Goal: Contribute content: Contribute content

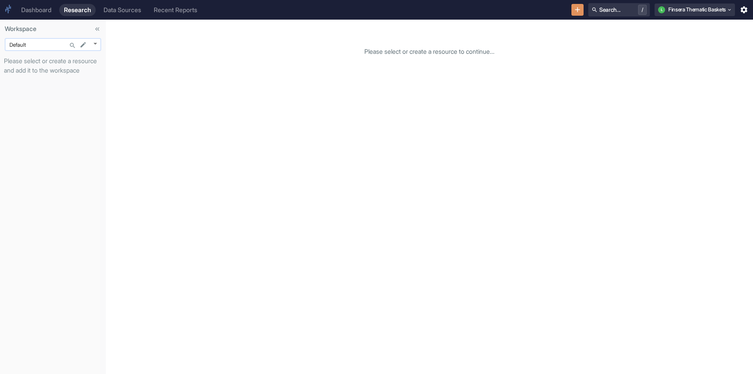
click at [95, 41] on body "Dashboard Research Data Sources Recent Reports Search... / L Finsera Thematic B…" at bounding box center [376, 187] width 753 height 374
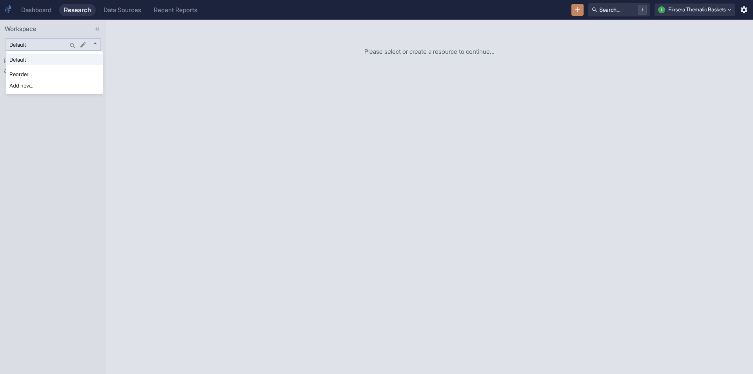
click at [95, 41] on div at bounding box center [376, 187] width 753 height 374
click at [97, 43] on body "Dashboard Research Data Sources Recent Reports Search... / L Finsera Thematic B…" at bounding box center [376, 187] width 753 height 374
click at [74, 59] on li "Default" at bounding box center [54, 59] width 96 height 11
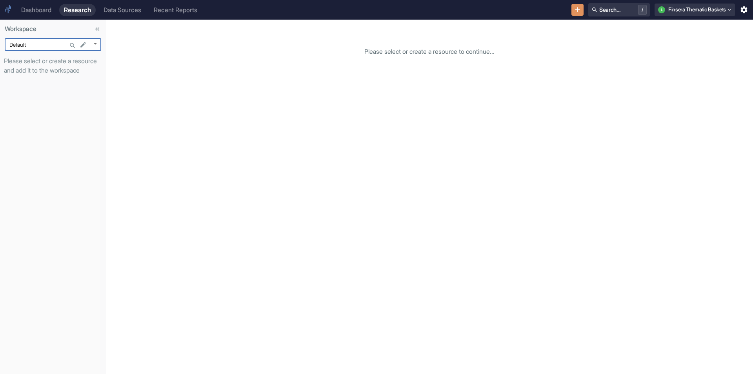
click at [36, 7] on div "Dashboard" at bounding box center [36, 9] width 30 height 7
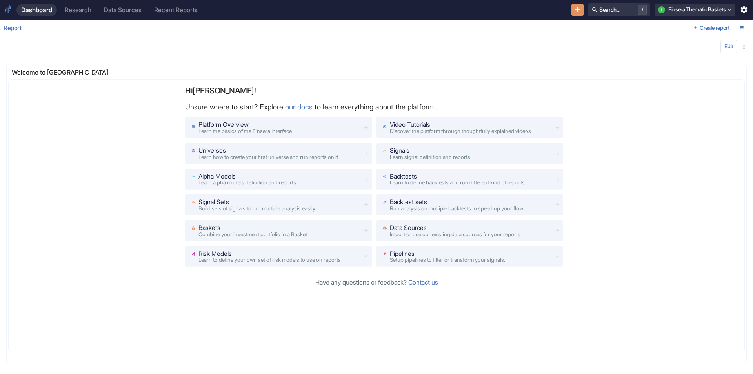
click at [73, 10] on div "Research" at bounding box center [78, 9] width 27 height 7
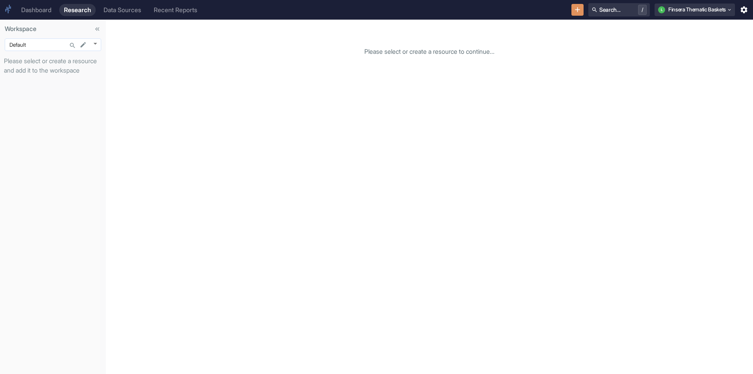
click at [93, 42] on body "Dashboard Research Data Sources Recent Reports Search... / L Finsera Thematic B…" at bounding box center [376, 187] width 753 height 374
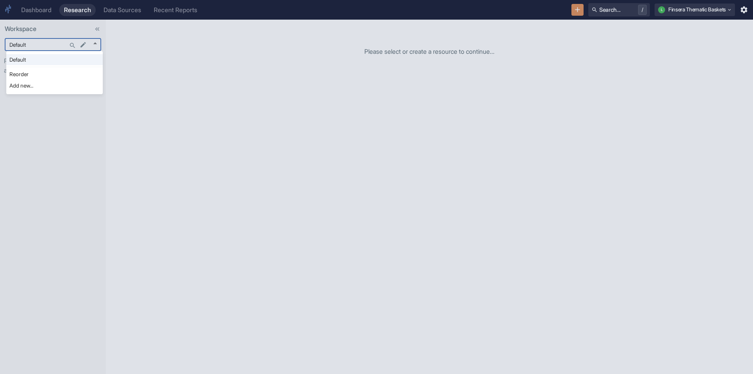
click at [136, 58] on div at bounding box center [376, 187] width 753 height 374
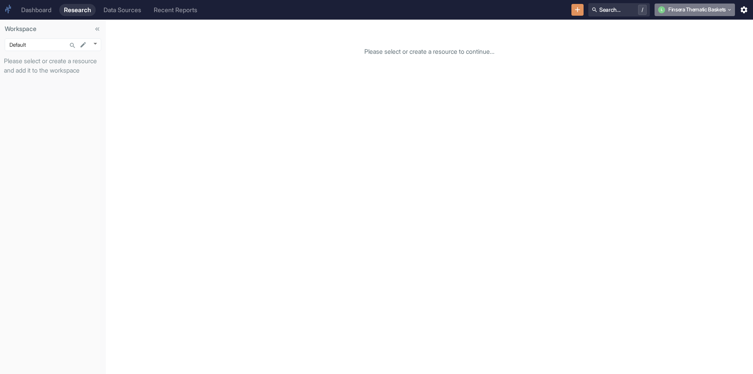
click at [662, 13] on div "L" at bounding box center [663, 9] width 10 height 7
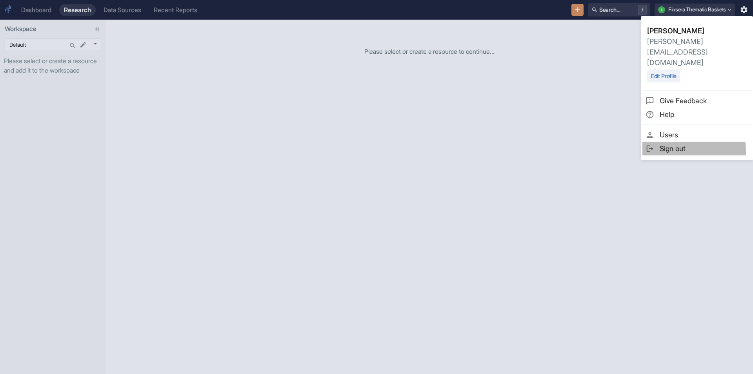
click at [662, 143] on span "Sign out" at bounding box center [704, 148] width 89 height 11
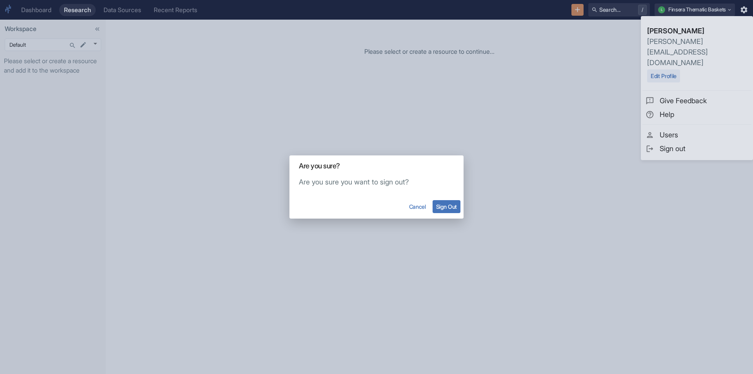
click at [444, 209] on button "Sign Out" at bounding box center [447, 206] width 28 height 13
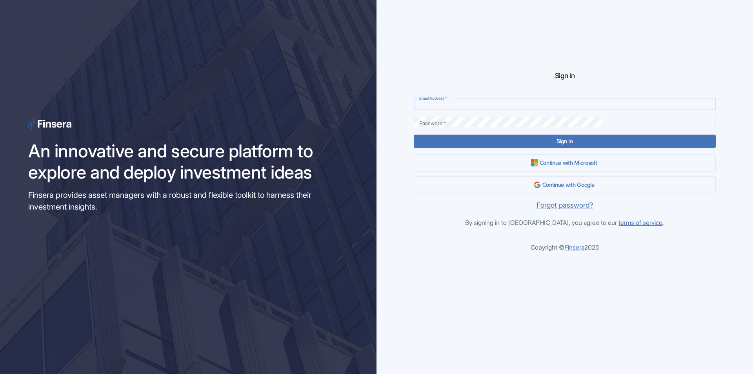
click at [497, 104] on input "Email Address   *" at bounding box center [565, 103] width 302 height 9
type input "[EMAIL_ADDRESS][DOMAIN_NAME]"
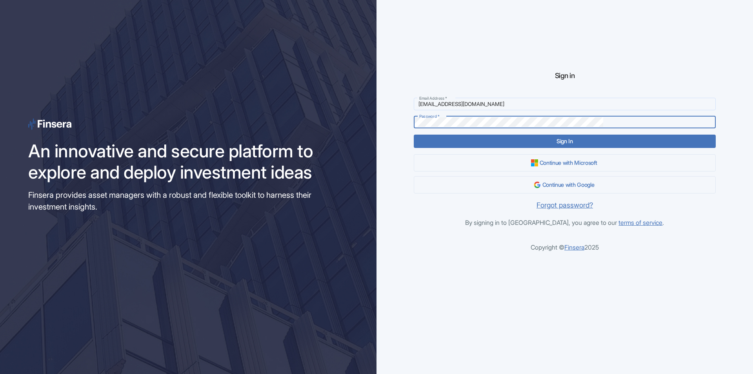
click at [414, 135] on button "Sign In" at bounding box center [565, 141] width 302 height 13
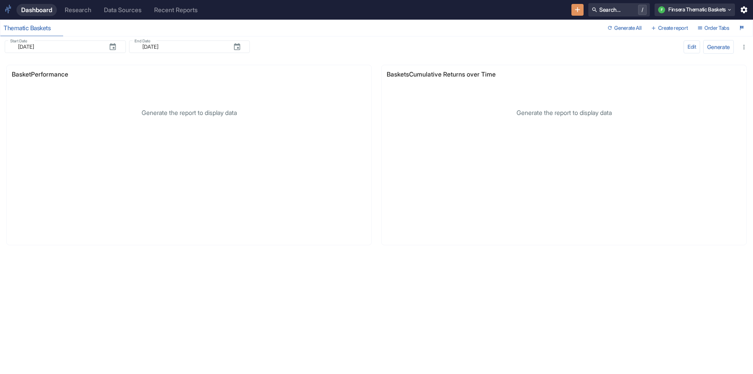
click at [77, 11] on div "Research" at bounding box center [78, 9] width 27 height 7
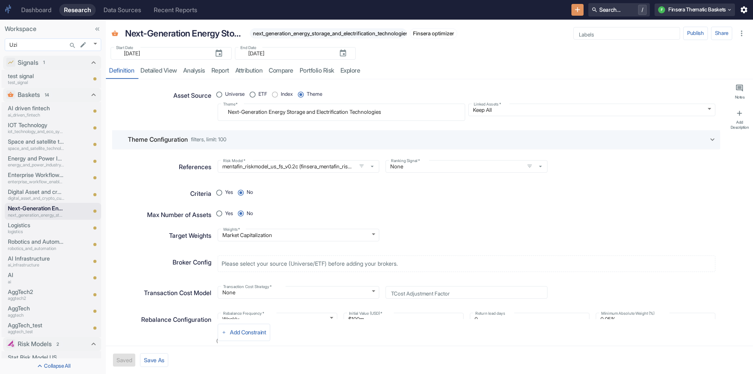
click at [95, 44] on body "Dashboard Research Data Sources Recent Reports Search... / F Finsera Thematic B…" at bounding box center [376, 187] width 753 height 374
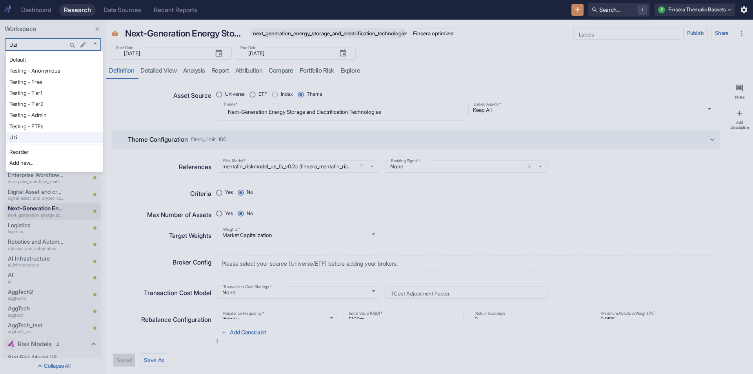
type textarea "x"
click at [75, 21] on div at bounding box center [376, 187] width 753 height 374
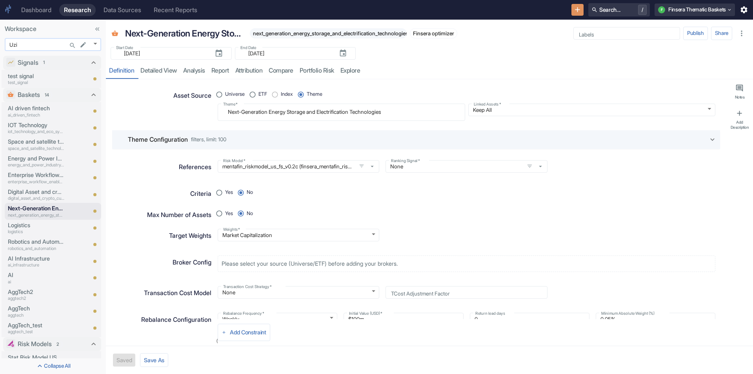
click at [96, 46] on body "Dashboard Research Data Sources Recent Reports Search... / F Finsera Thematic B…" at bounding box center [376, 187] width 753 height 374
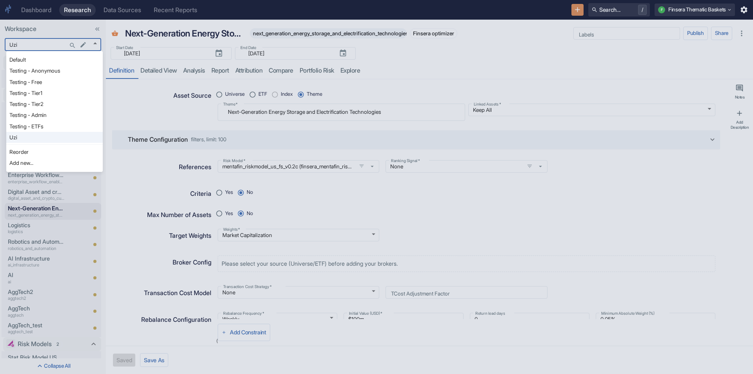
click at [33, 163] on li "Add new..." at bounding box center [54, 162] width 96 height 11
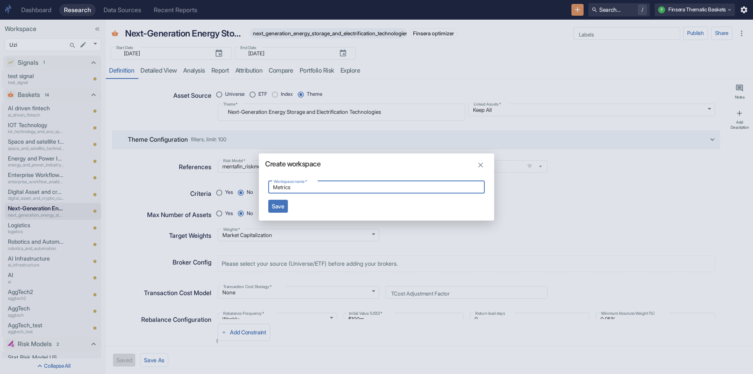
type input "Metrics"
click at [284, 201] on button "Save" at bounding box center [278, 206] width 20 height 13
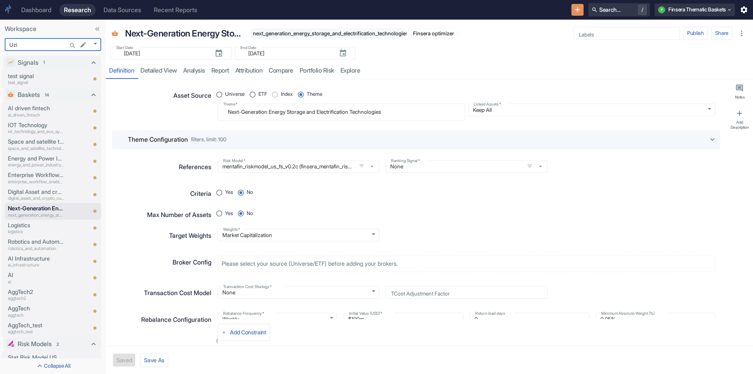
type input "1158"
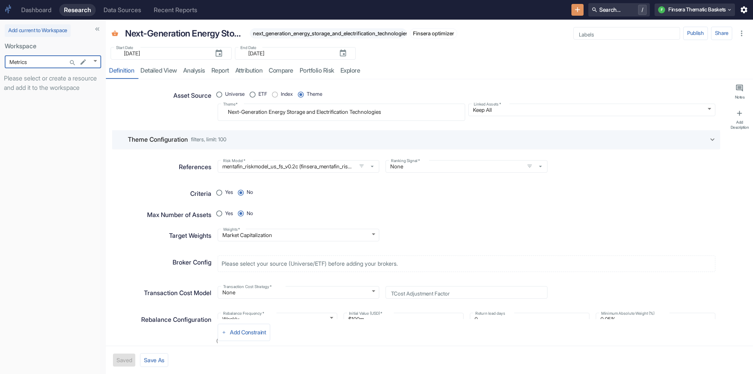
click at [573, 8] on icon "New Resource" at bounding box center [577, 9] width 9 height 9
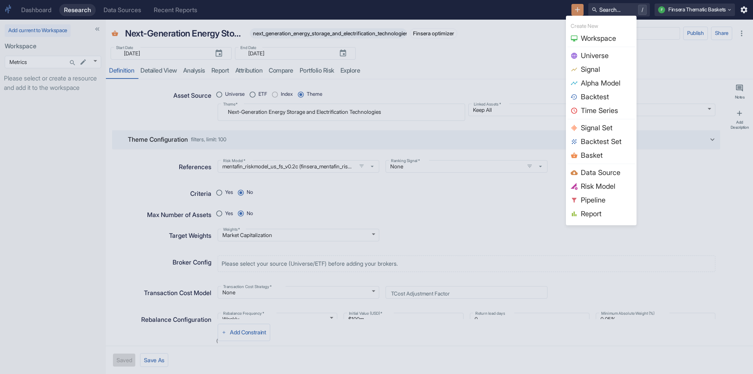
click at [577, 64] on li "Signal" at bounding box center [601, 69] width 67 height 14
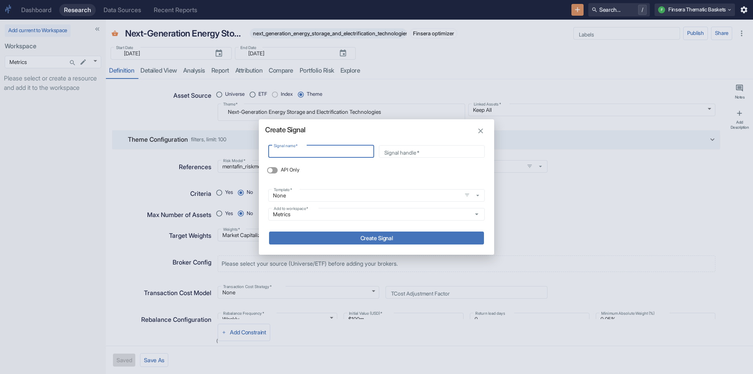
type textarea "x"
click at [318, 155] on input "Signal name   *" at bounding box center [321, 151] width 106 height 9
paste input "Cash Flow Coverage"
type input "Cash Flow Coverage"
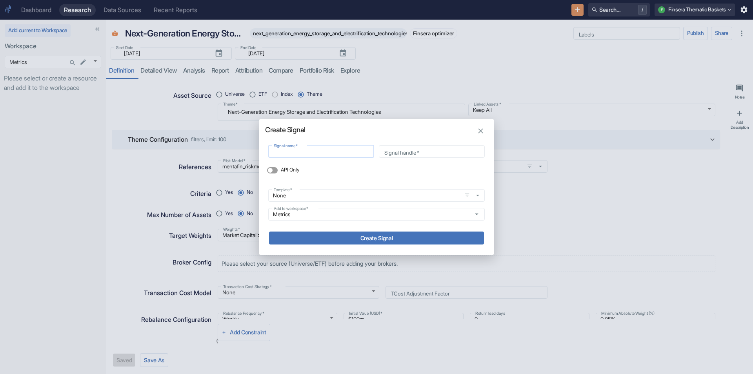
type input "cash_flow_coverage"
type input "Cash Flow Coverage"
click at [318, 235] on button "Create Signal" at bounding box center [376, 237] width 215 height 13
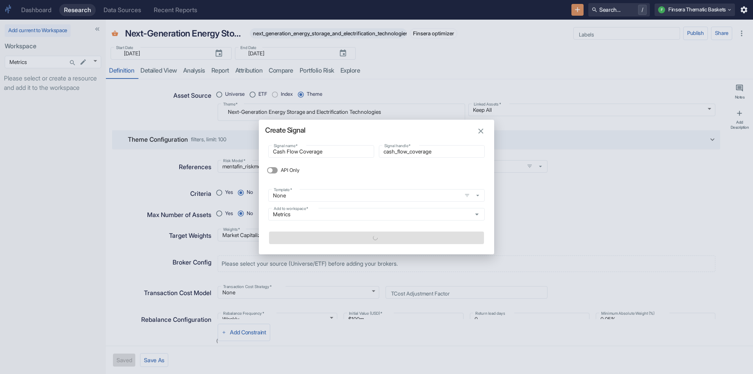
type textarea "x"
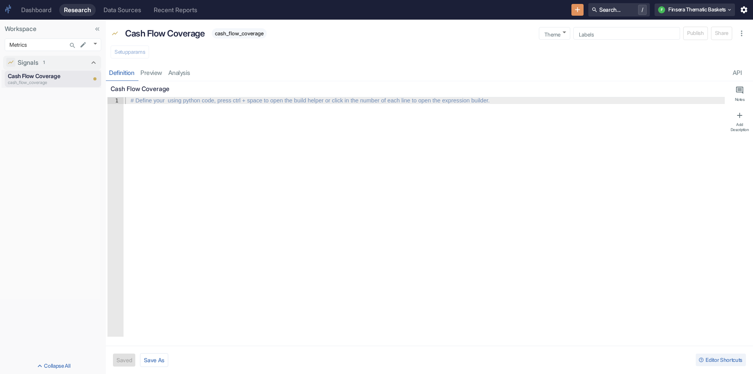
click at [371, 182] on div at bounding box center [424, 223] width 601 height 253
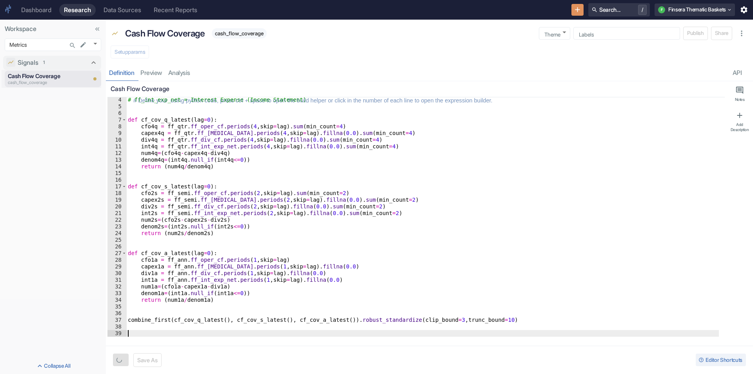
scroll to position [21, 0]
click at [116, 359] on button "Save" at bounding box center [123, 359] width 20 height 13
type textarea "x"
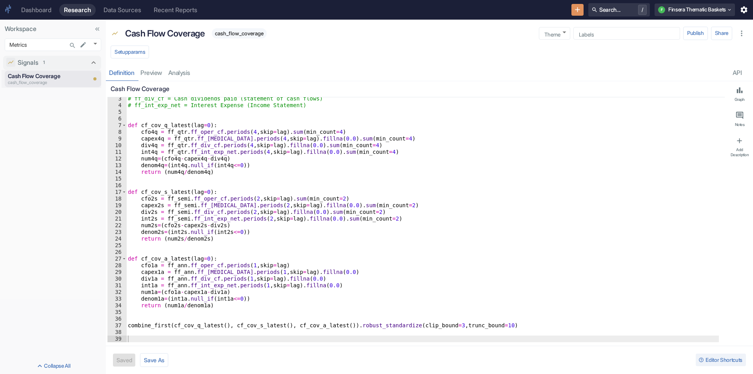
scroll to position [15, 0]
click at [201, 235] on div "# ff_div_cf = Cash dividends paid (statement of cash flows) # ff_int_exp_net = …" at bounding box center [422, 224] width 593 height 258
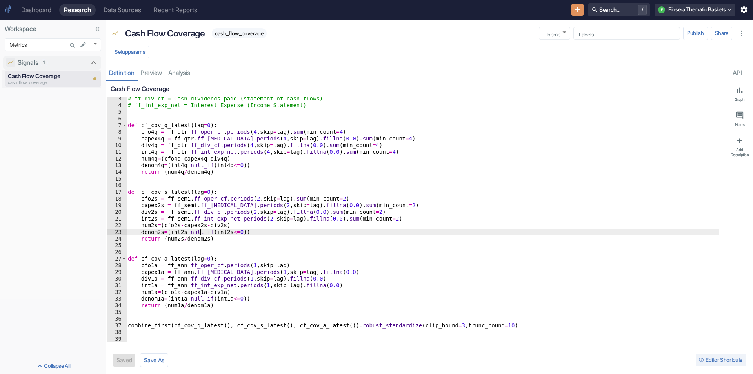
click at [201, 235] on div "# ff_div_cf = Cash dividends paid (statement of cash flows) # ff_int_exp_net = …" at bounding box center [422, 224] width 593 height 258
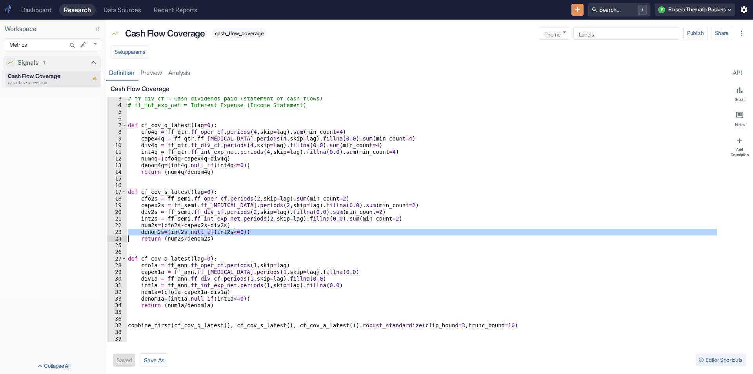
click at [202, 235] on div "# ff_div_cf = Cash dividends paid (statement of cash flows) # ff_int_exp_net = …" at bounding box center [422, 224] width 593 height 258
type textarea "denom2s=(int2s.null_if(int2s<=0)) return (num2s/denom2s)"
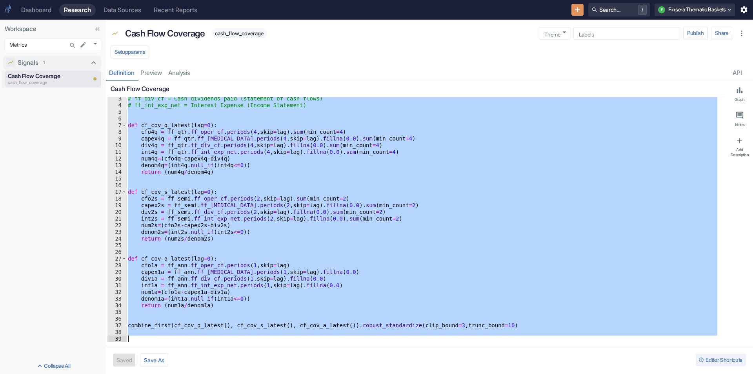
paste textarea "(fp_total_returns_[DOMAIN_NAME]_day_[DOMAIN_NAME](months(11),lag=months(1)) /10…"
type textarea "(fp_total_returns_[DOMAIN_NAME]_day_[DOMAIN_NAME](months(11),lag=months(1)) /10…"
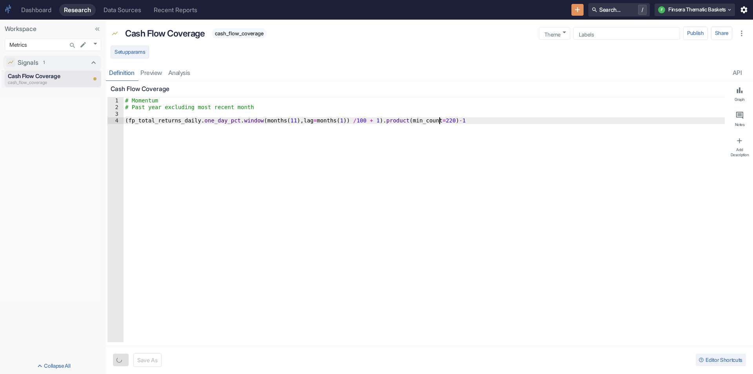
type textarea "x"
click at [144, 361] on button "Save As" at bounding box center [151, 360] width 28 height 14
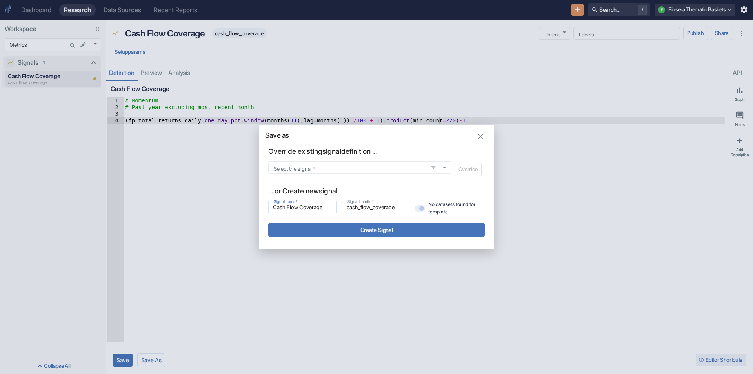
click at [315, 208] on input "Cash Flow Coverage" at bounding box center [302, 206] width 69 height 9
paste input "Momentum 1_11"
type input "Momentum 1_11"
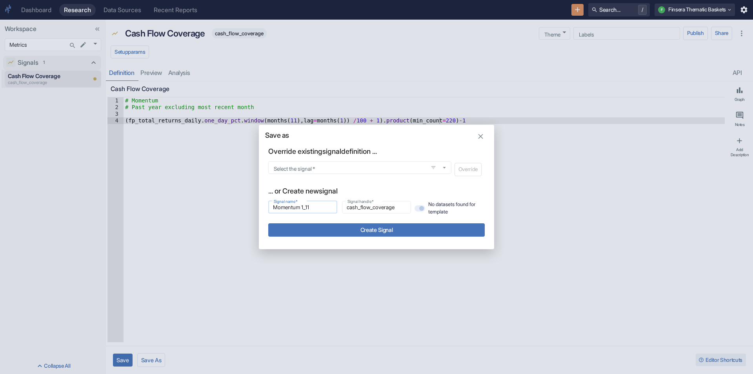
type input "momentum_1_11"
click at [322, 206] on input "Momentum 1_11" at bounding box center [302, 206] width 69 height 9
type input "Momentum 1_1"
type input "momentum_1_1"
type input "Momentum 1_"
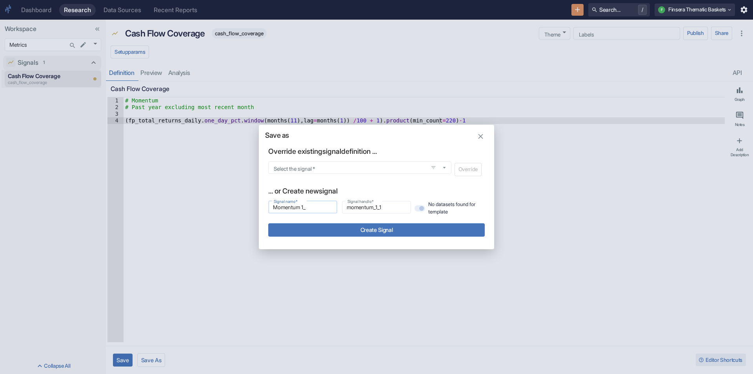
type input "momentum_1_"
type input "Momentum 1"
type input "momentum_1"
type input "Momentum"
type input "momentum_"
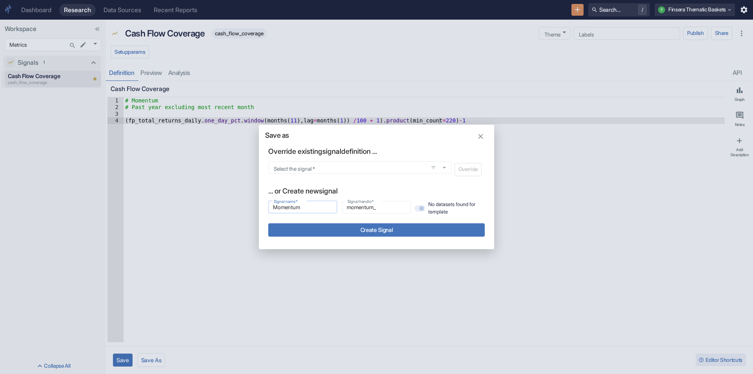
type input "Momentum"
type input "momentum"
type input "Momentum"
click at [392, 235] on button "Create Signal" at bounding box center [376, 229] width 217 height 13
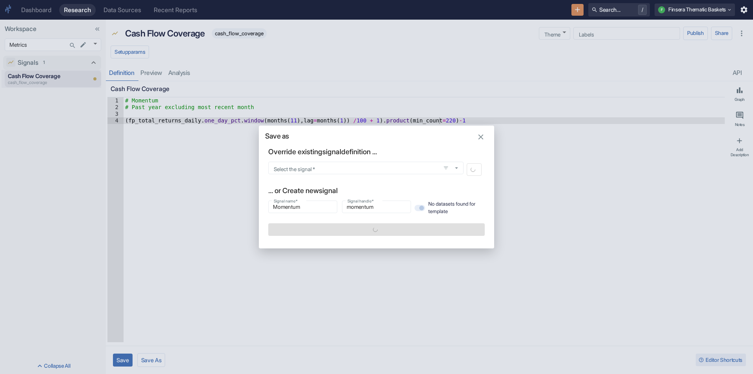
type textarea "x"
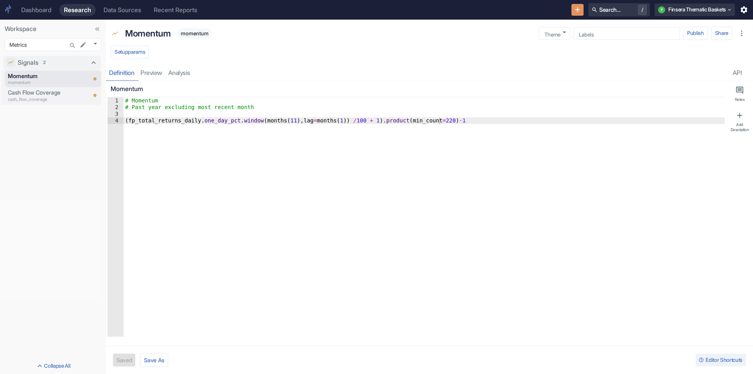
type textarea "x"
click at [234, 141] on div "# Momentum # Past year excluding most recent month ( fp_total_returns_daily . o…" at bounding box center [424, 223] width 601 height 253
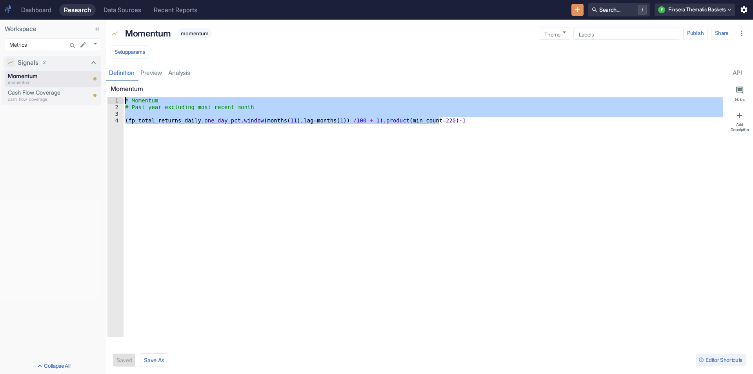
drag, startPoint x: 226, startPoint y: 182, endPoint x: 126, endPoint y: 97, distance: 131.3
click at [126, 97] on div "Momentum (fp_total_returns_[DOMAIN_NAME]_day_[DOMAIN_NAME](months(11),lag=month…" at bounding box center [415, 208] width 617 height 255
type textarea "# Momentum # Past year excluding most recent month"
paste textarea "Cursor at row 1"
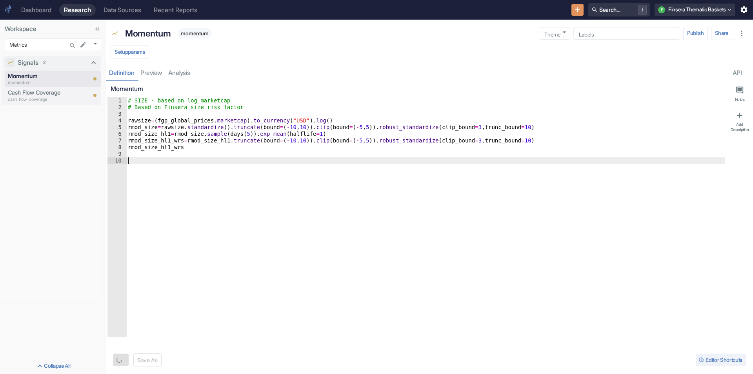
type textarea "x"
click at [146, 359] on button "Save As" at bounding box center [151, 360] width 28 height 14
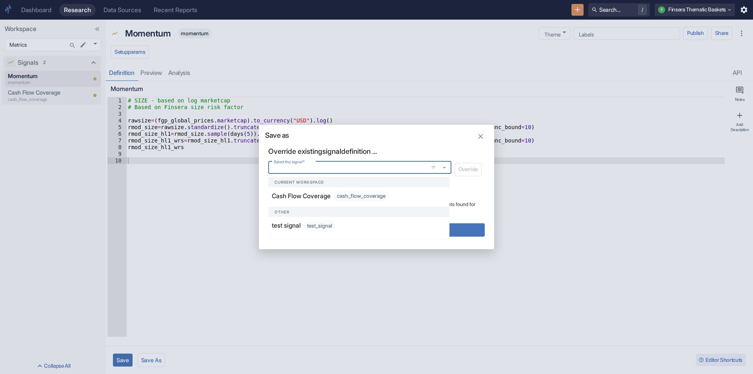
click at [304, 170] on input "Select the signal   *" at bounding box center [348, 167] width 155 height 7
click at [346, 140] on div "Save as Override existing signal definition ... Select the signal   * Select th…" at bounding box center [376, 187] width 235 height 124
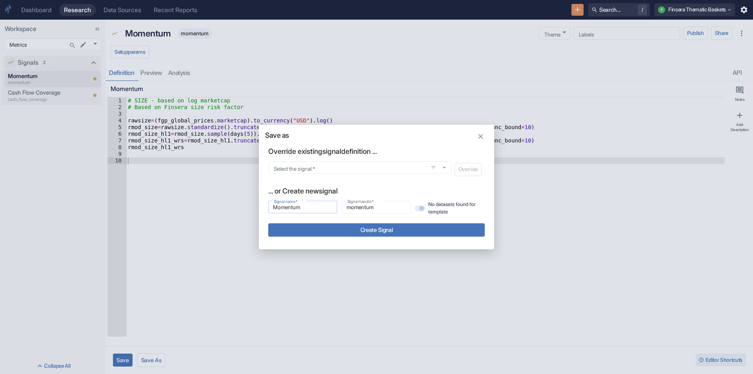
click at [299, 210] on input "Momentum" at bounding box center [302, 206] width 69 height 9
type input "S"
type input "s"
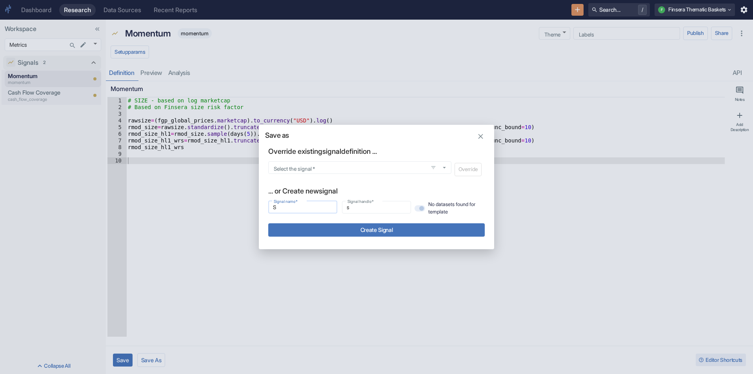
type input "Si"
type input "si"
type input "Siz"
type input "siz"
type input "Size"
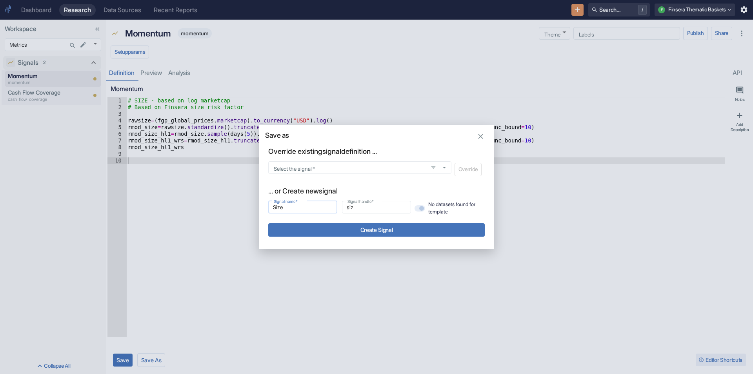
type input "size"
type input "Size"
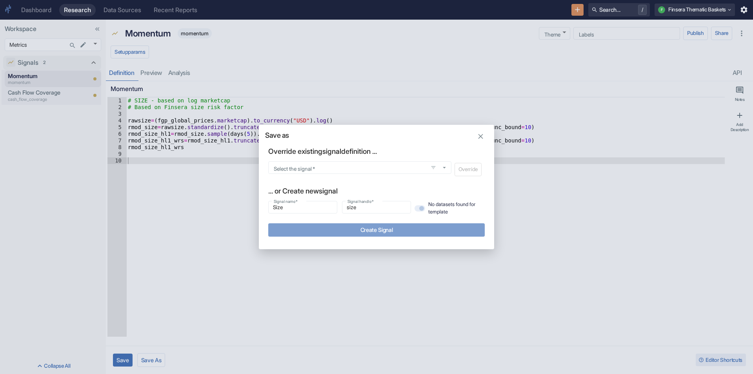
click at [377, 229] on button "Create Signal" at bounding box center [376, 229] width 217 height 13
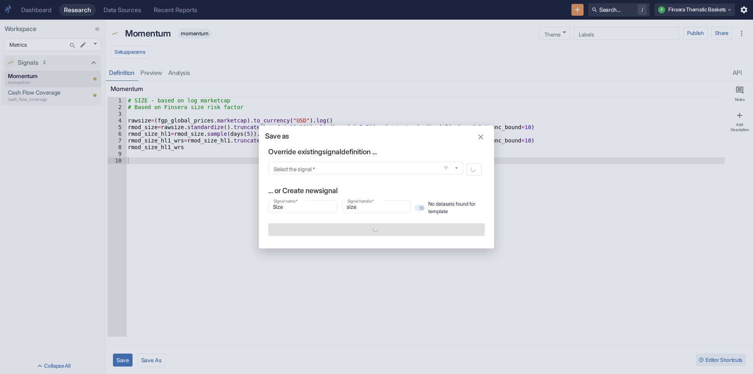
type textarea "x"
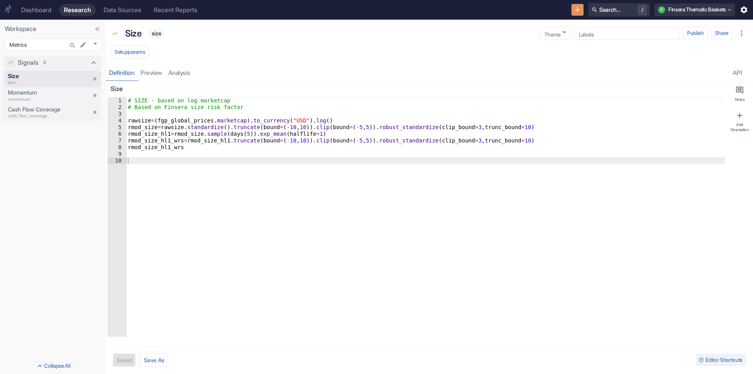
type textarea "x"
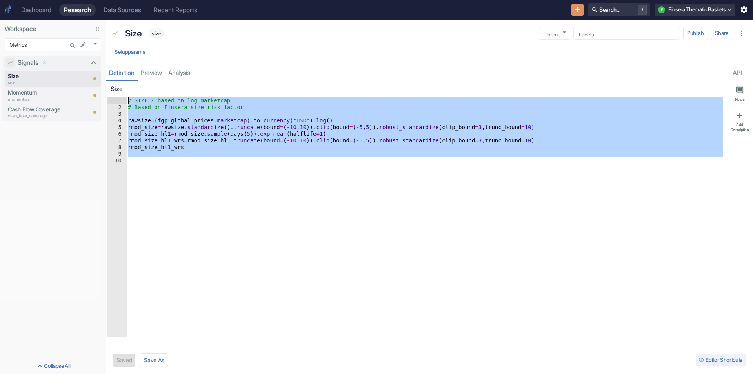
drag, startPoint x: 183, startPoint y: 253, endPoint x: 107, endPoint y: 76, distance: 192.6
click at [107, 76] on div "Size size Theme ​ Theme Labels Labels Publish Share Setup params Definition pre…" at bounding box center [429, 197] width 647 height 354
type textarea "# SIZE - based on log marketcap # Based on Finsera size risk factor"
paste textarea "Cursor at row 1"
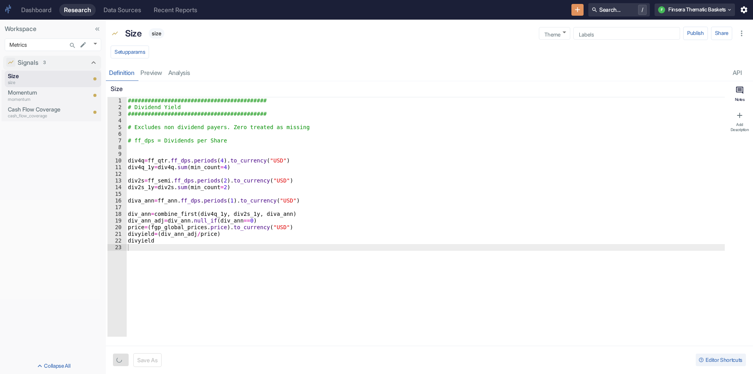
type textarea "x"
click at [146, 361] on button "Save As" at bounding box center [151, 360] width 28 height 14
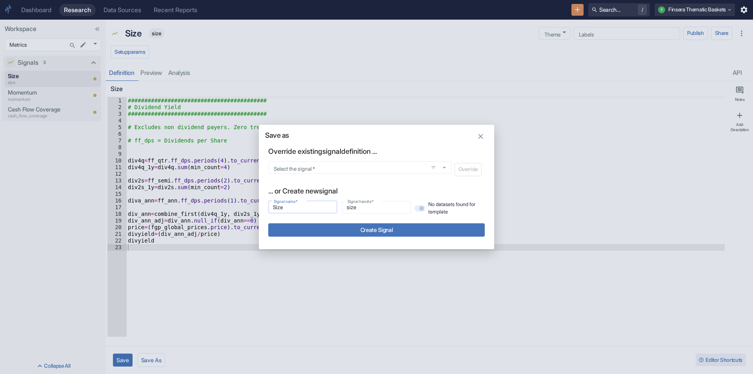
click at [291, 204] on input "Size" at bounding box center [302, 206] width 69 height 9
type input "Dividend Yield"
type input "dividend_yield"
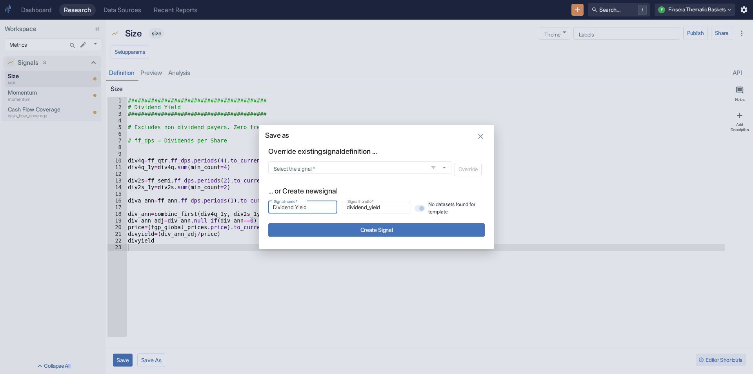
type input "Dividend Yield"
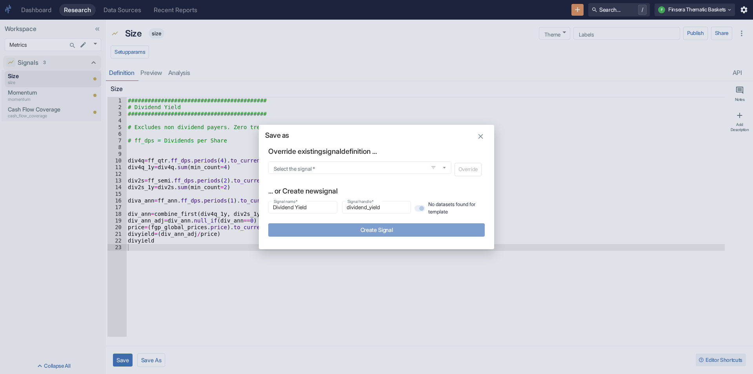
click at [321, 228] on button "Create Signal" at bounding box center [376, 229] width 217 height 13
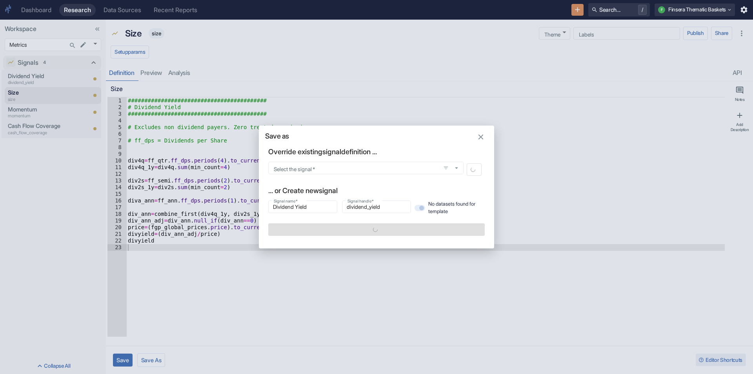
type textarea "x"
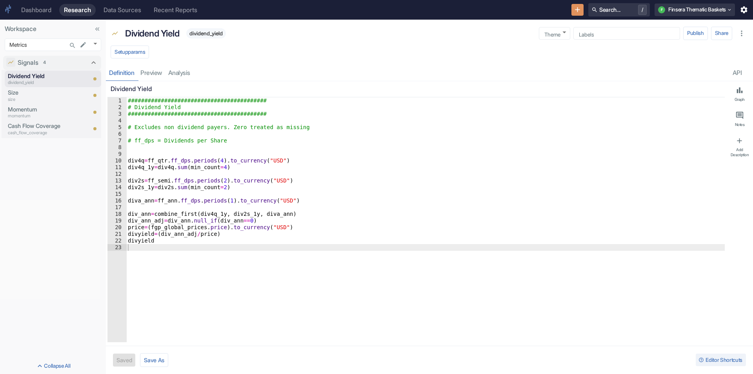
type textarea "x"
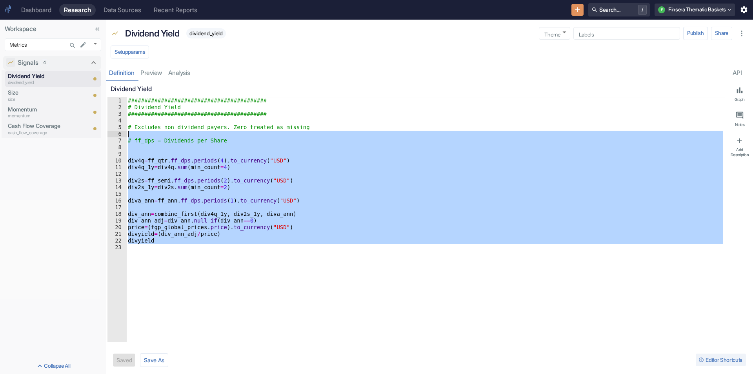
drag, startPoint x: 202, startPoint y: 265, endPoint x: 102, endPoint y: 73, distance: 215.8
click at [102, 73] on div "Workspace Metrics 1158 ​ Signals 4 Dividend Yield dividend_yield Size size Mome…" at bounding box center [376, 197] width 753 height 354
type textarea "########################################## # Dividend Yield"
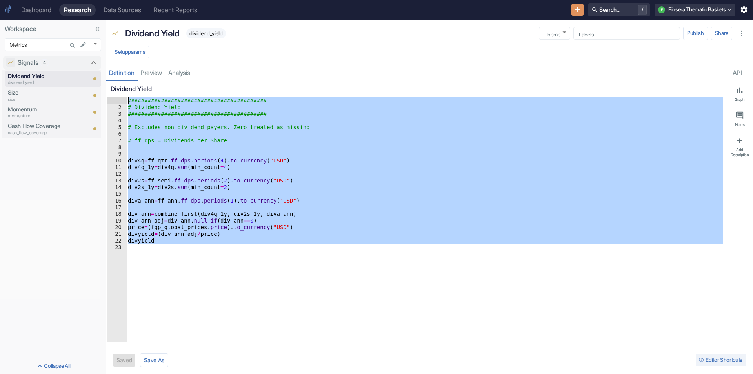
paste textarea "Cursor at row 1"
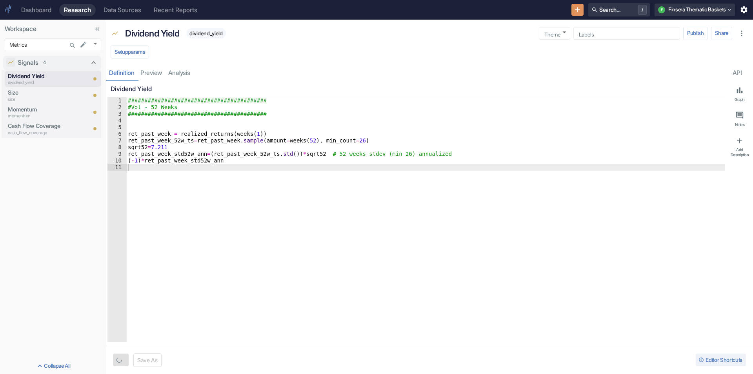
type textarea "x"
click at [166, 365] on button "Save As" at bounding box center [151, 360] width 28 height 14
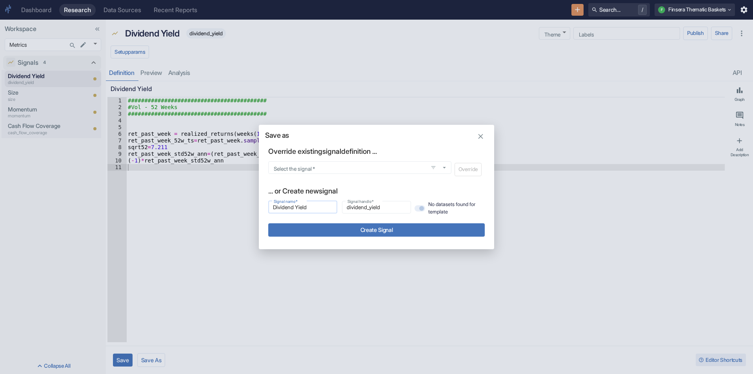
click at [291, 205] on input "Dividend Yield" at bounding box center [302, 206] width 69 height 9
type input "Low Volatility"
type input "low_volatility"
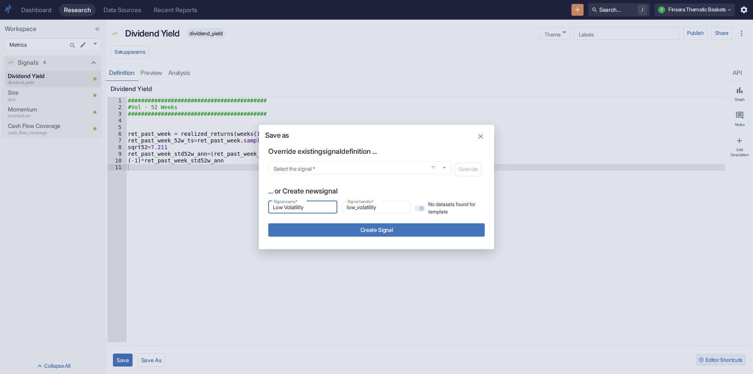
type input "Low Volatility"
click at [334, 229] on button "Create Signal" at bounding box center [376, 229] width 217 height 13
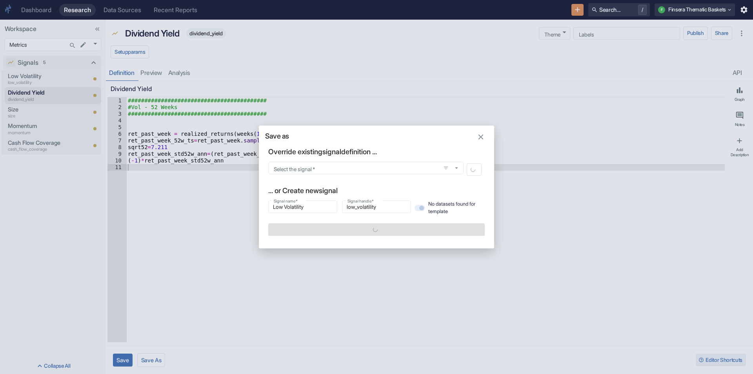
type textarea "x"
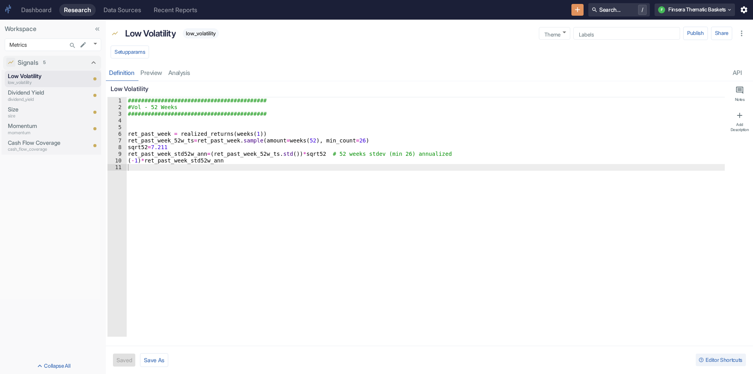
type textarea "x"
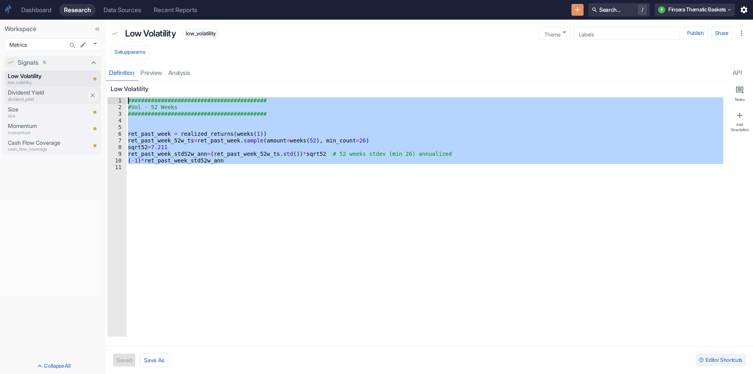
drag, startPoint x: 157, startPoint y: 203, endPoint x: 99, endPoint y: 87, distance: 129.1
click at [99, 87] on div "Workspace Metrics 1158 ​ Signals 5 Low Volatility low_volatility Dividend Yield…" at bounding box center [376, 197] width 753 height 354
paste textarea "be_to_recent_mcap_qsa"
type textarea "be_to_recent_mcap_qsa"
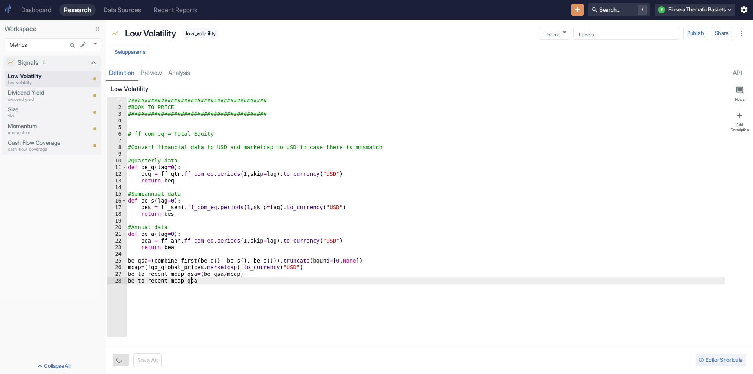
type textarea "x"
click at [143, 361] on button "Save As" at bounding box center [151, 360] width 28 height 14
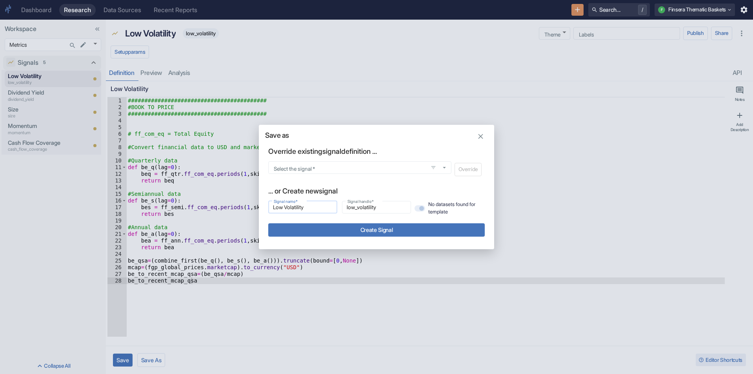
click at [280, 206] on input "Low Volatility" at bounding box center [302, 206] width 69 height 9
paste input "Book to Price"
type input "Book to Price"
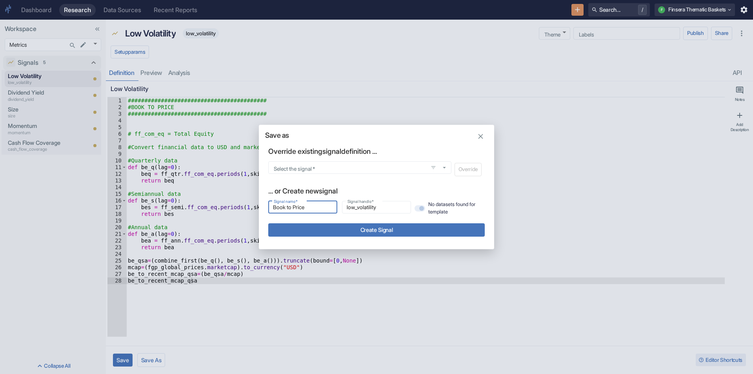
type input "book_to_price"
type input "Book to Price"
click at [331, 231] on button "Create Signal" at bounding box center [376, 229] width 217 height 13
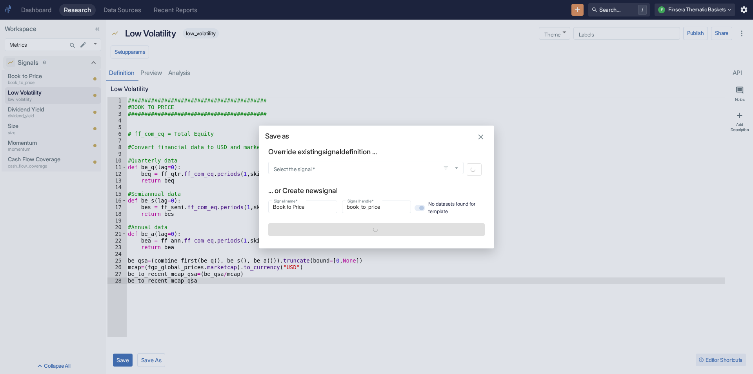
type textarea "x"
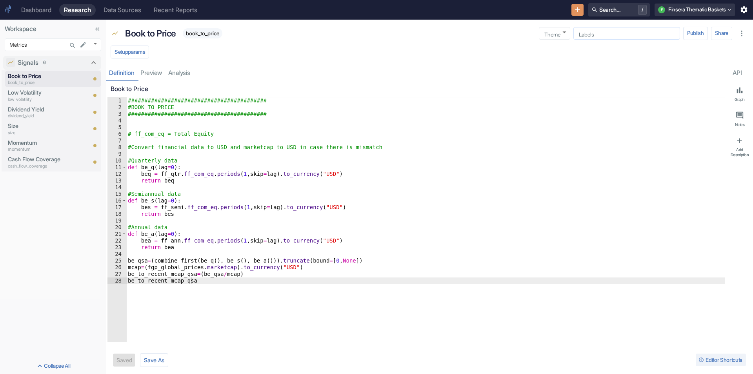
click at [607, 35] on input "Labels" at bounding box center [626, 33] width 101 height 7
click at [598, 126] on li "METRIC" at bounding box center [626, 124] width 107 height 13
type textarea "x"
click at [47, 96] on p "low_volatility" at bounding box center [47, 99] width 78 height 7
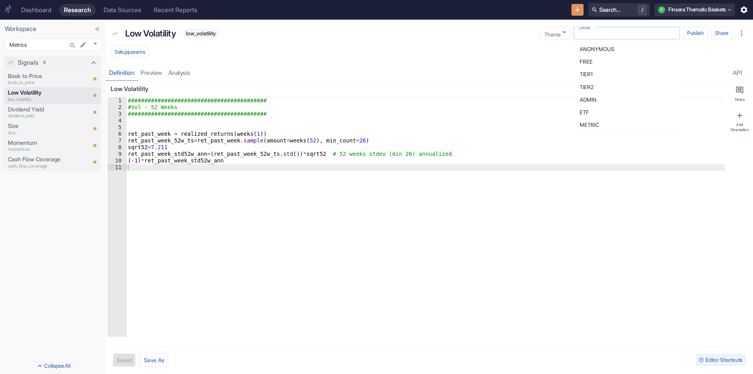
click at [584, 30] on div "Labels Labels" at bounding box center [626, 33] width 107 height 13
click at [590, 122] on li "METRIC" at bounding box center [626, 124] width 107 height 13
type textarea "x"
click at [44, 112] on p "Dividend Yield" at bounding box center [47, 109] width 78 height 9
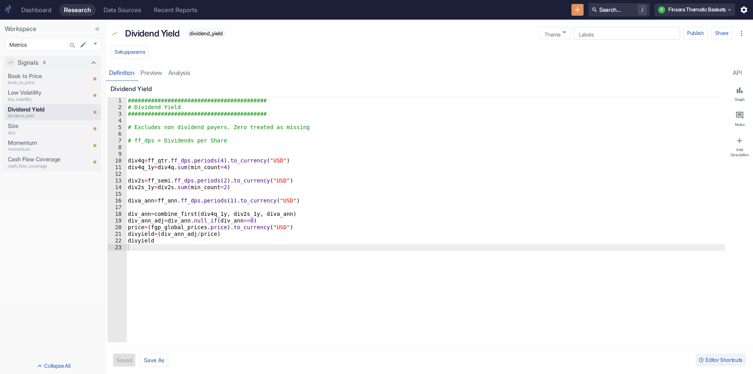
click at [634, 35] on input "Labels" at bounding box center [626, 33] width 101 height 7
click at [585, 131] on li "METRIC" at bounding box center [626, 124] width 107 height 13
type textarea "x"
click at [24, 129] on p "size" at bounding box center [47, 132] width 78 height 7
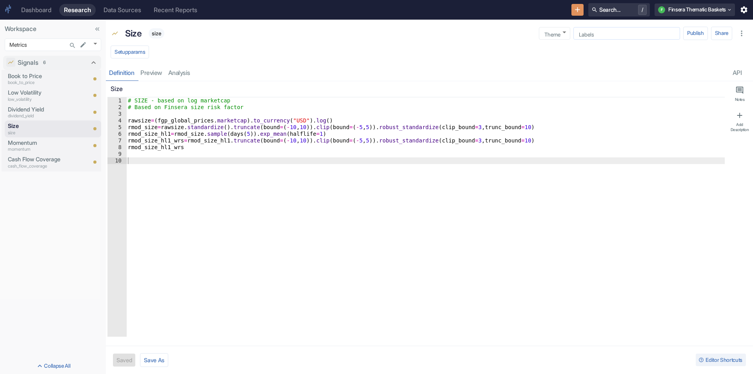
click at [597, 28] on div "Labels" at bounding box center [626, 33] width 107 height 13
click at [583, 124] on li "METRIC" at bounding box center [626, 124] width 107 height 13
type textarea "x"
click at [36, 140] on p "Momentum" at bounding box center [47, 142] width 78 height 9
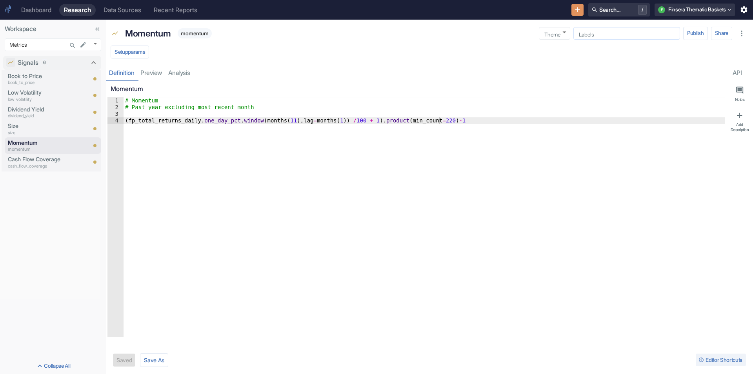
click at [590, 31] on div "Labels Labels" at bounding box center [626, 33] width 107 height 13
drag, startPoint x: 588, startPoint y: 124, endPoint x: 565, endPoint y: 121, distance: 22.9
click at [588, 123] on li "METRIC" at bounding box center [626, 124] width 107 height 13
type textarea "x"
click at [62, 167] on p "cash_flow_coverage" at bounding box center [47, 166] width 78 height 7
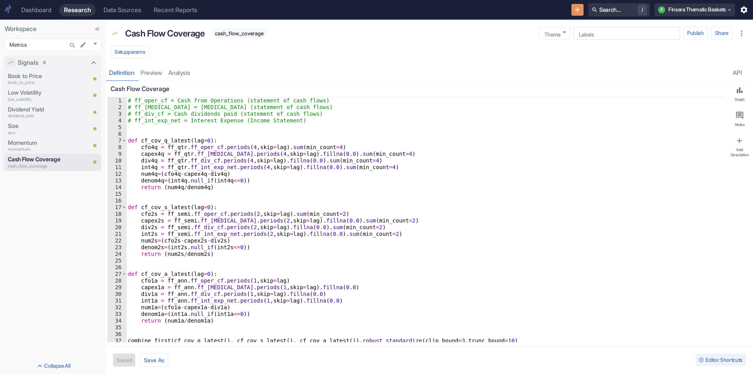
click at [632, 35] on input "Labels" at bounding box center [626, 33] width 101 height 7
click at [602, 119] on li "METRIC" at bounding box center [626, 124] width 107 height 13
click at [44, 208] on div "Signals 6 Book to Price book_to_price Low Volatility low_volatility Dividend Yi…" at bounding box center [53, 206] width 106 height 306
type textarea "x"
click at [97, 42] on body "Dashboard Research Data Sources Recent Reports Search... / F Finsera Thematic B…" at bounding box center [376, 187] width 753 height 374
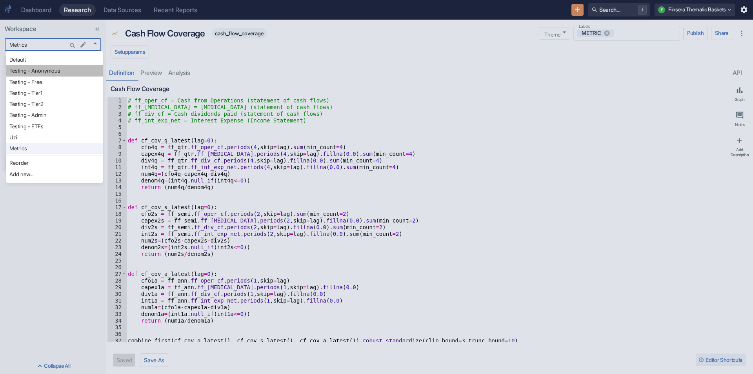
click at [43, 73] on li "Testing - Anonymous" at bounding box center [54, 70] width 96 height 11
type input "1126"
type textarea "x"
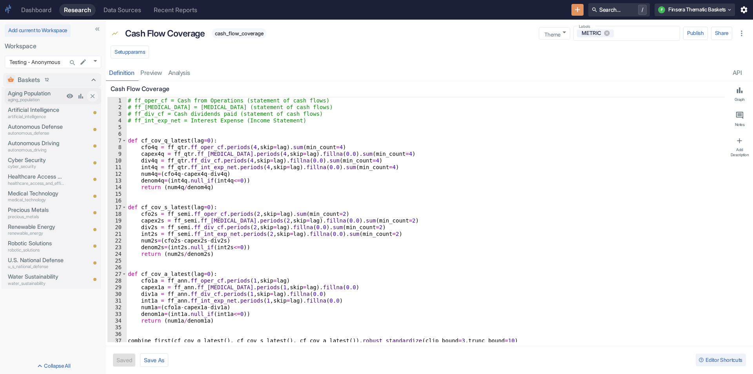
click at [14, 91] on p "Aging Population" at bounding box center [36, 93] width 56 height 9
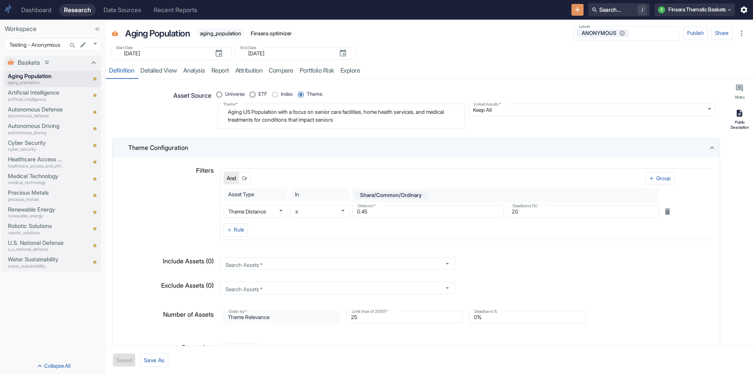
click at [739, 115] on icon "button" at bounding box center [739, 113] width 5 height 7
type textarea "x"
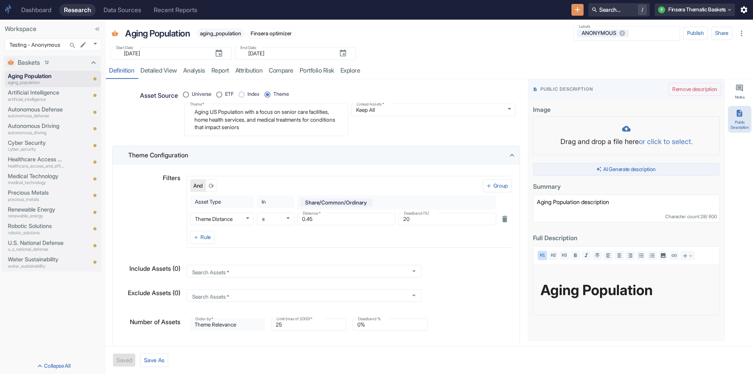
click at [639, 166] on button "AI Generate description" at bounding box center [626, 169] width 187 height 13
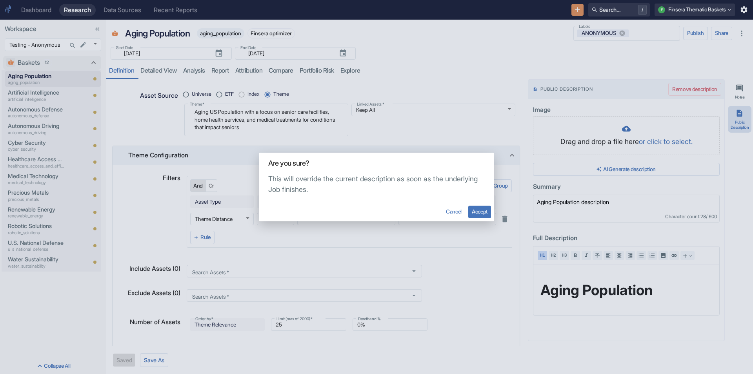
click at [479, 210] on button "Accept" at bounding box center [479, 212] width 23 height 13
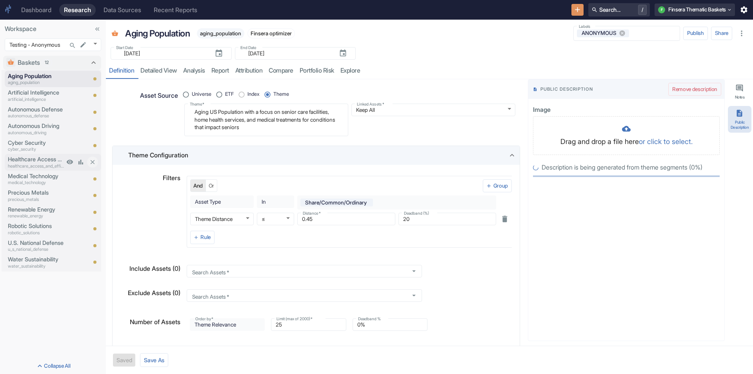
radio input "true"
click at [29, 91] on p "Artificial Intelligence" at bounding box center [36, 92] width 56 height 9
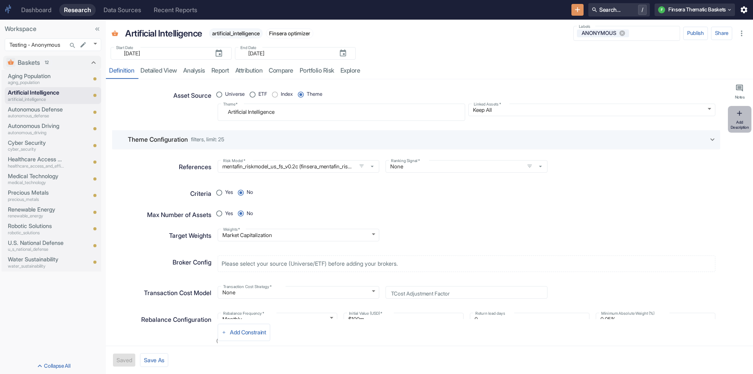
click at [742, 119] on button "Add Description" at bounding box center [740, 119] width 24 height 27
type textarea "x"
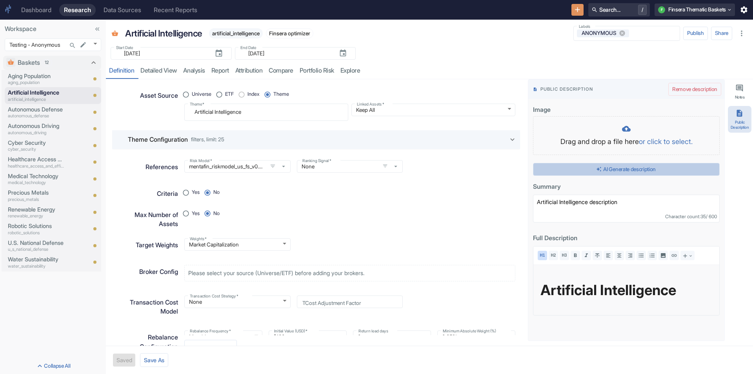
click at [638, 166] on button "AI Generate description" at bounding box center [626, 169] width 187 height 13
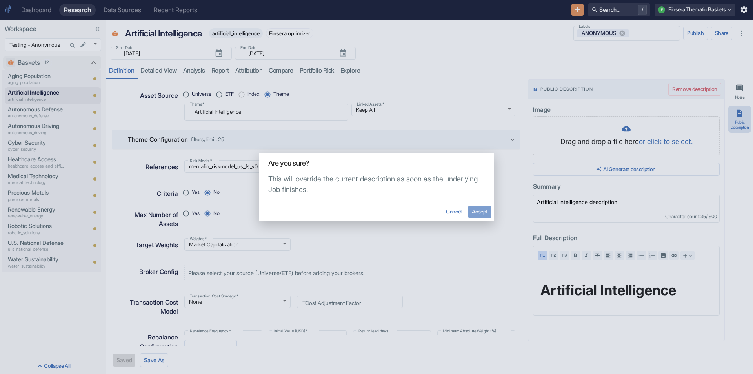
click at [484, 211] on button "Accept" at bounding box center [479, 212] width 23 height 13
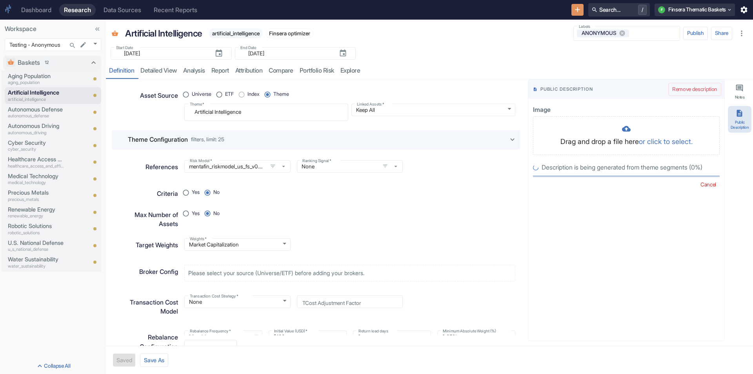
radio input "true"
click at [25, 111] on p "Autonomous Defense" at bounding box center [36, 109] width 56 height 9
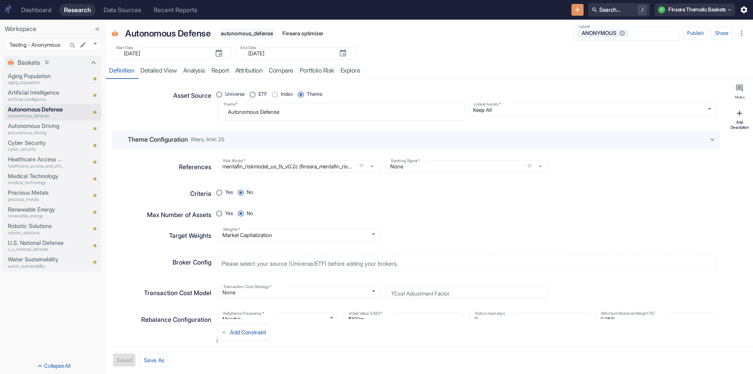
click at [743, 126] on div "Add Description" at bounding box center [740, 125] width 20 height 10
type textarea "x"
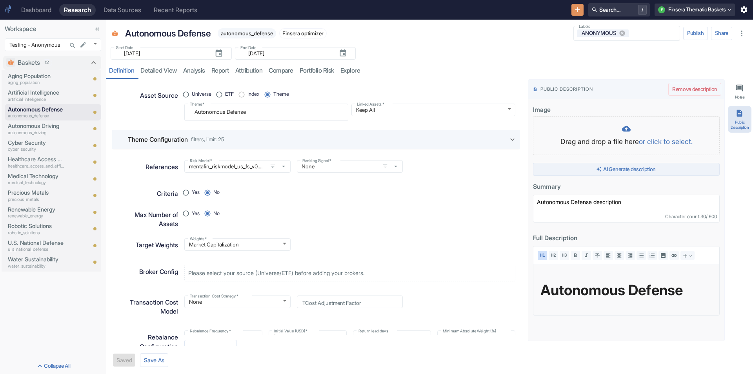
click at [652, 164] on button "AI Generate description" at bounding box center [626, 169] width 187 height 13
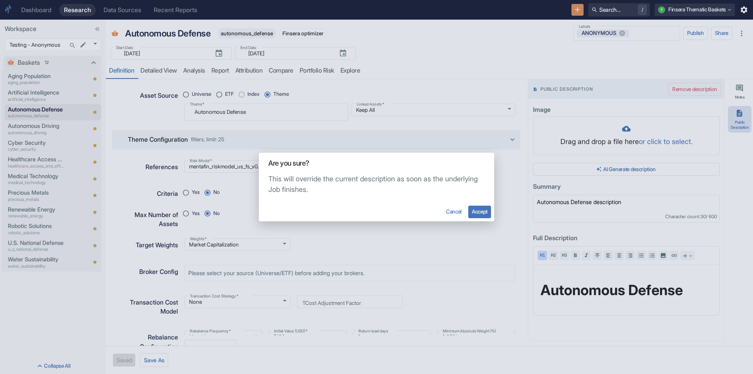
click at [486, 208] on button "Accept" at bounding box center [479, 212] width 23 height 13
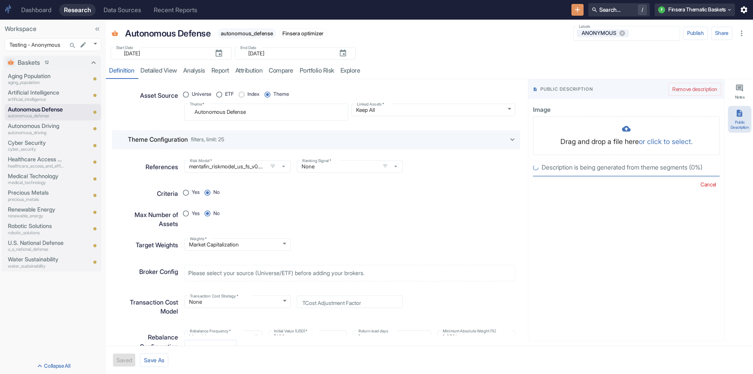
radio input "true"
click at [21, 124] on p "Autonomous Driving" at bounding box center [36, 126] width 56 height 9
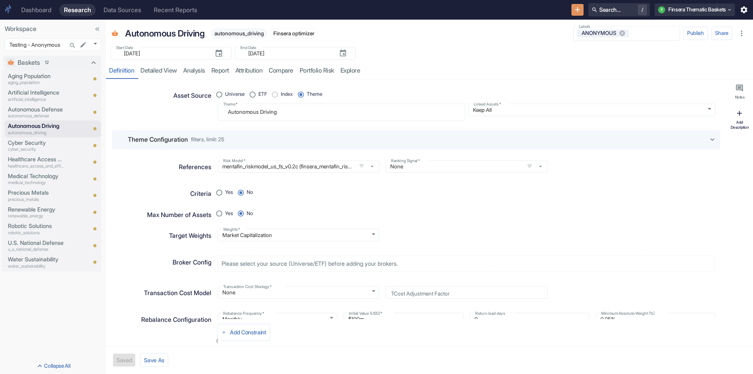
click at [740, 118] on button "Add Description" at bounding box center [740, 119] width 24 height 27
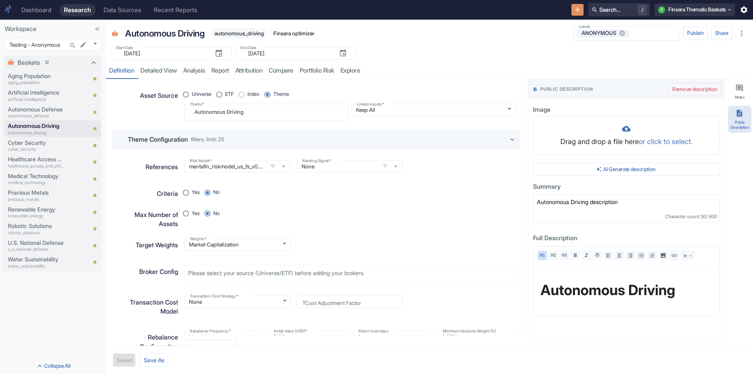
type textarea "x"
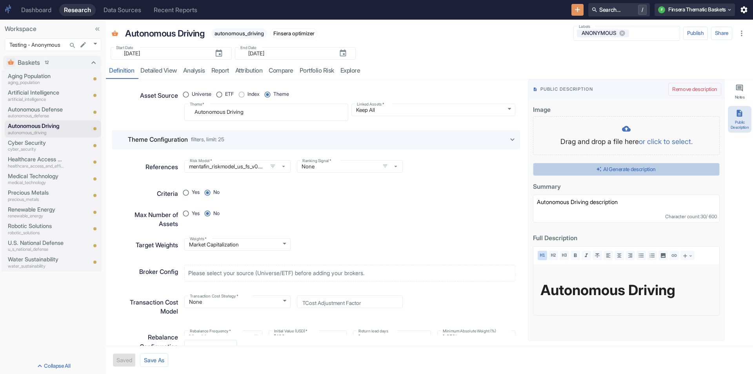
click at [666, 169] on button "AI Generate description" at bounding box center [626, 169] width 187 height 13
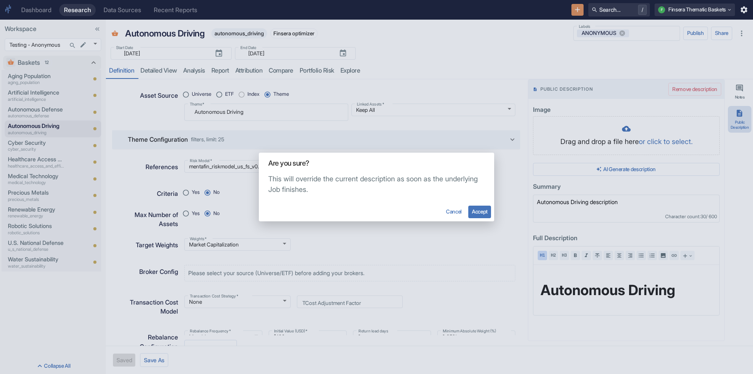
click at [473, 209] on button "Accept" at bounding box center [479, 212] width 23 height 13
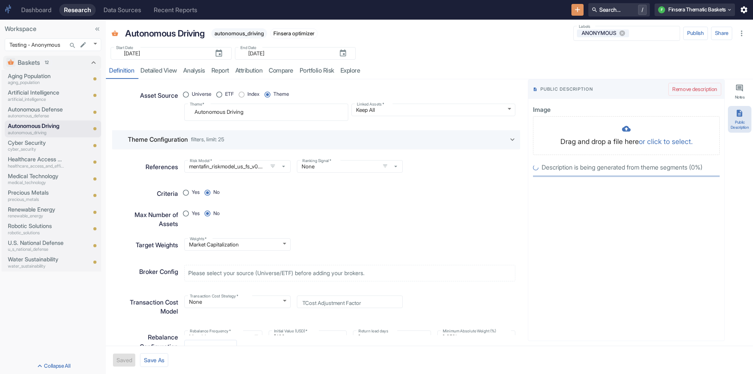
radio input "true"
click at [34, 144] on p "Cyber Security" at bounding box center [36, 142] width 56 height 9
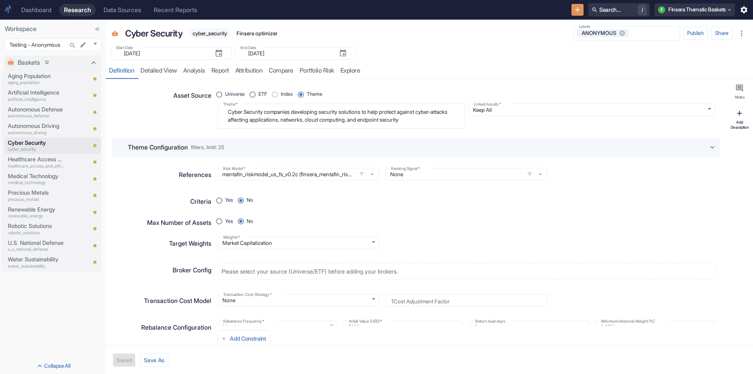
click at [749, 123] on div "Add Description" at bounding box center [740, 125] width 20 height 10
type textarea "x"
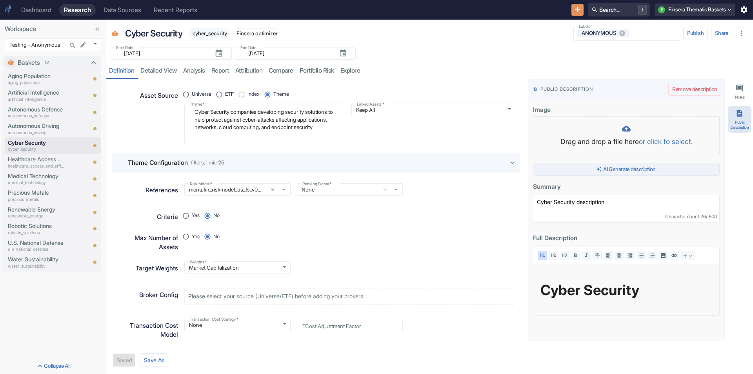
click at [643, 166] on button "AI Generate description" at bounding box center [626, 169] width 187 height 13
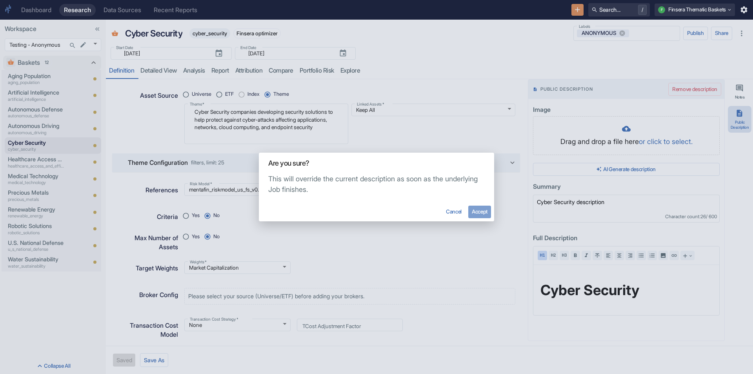
click at [477, 207] on button "Accept" at bounding box center [479, 212] width 23 height 13
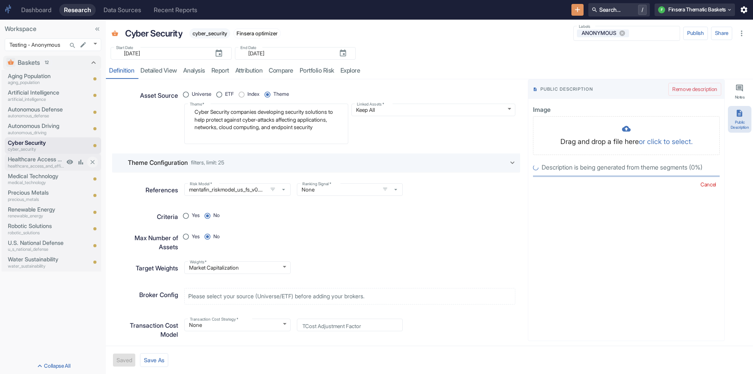
radio input "true"
click at [38, 160] on p "Healthcare Access and Efficiency" at bounding box center [36, 159] width 56 height 9
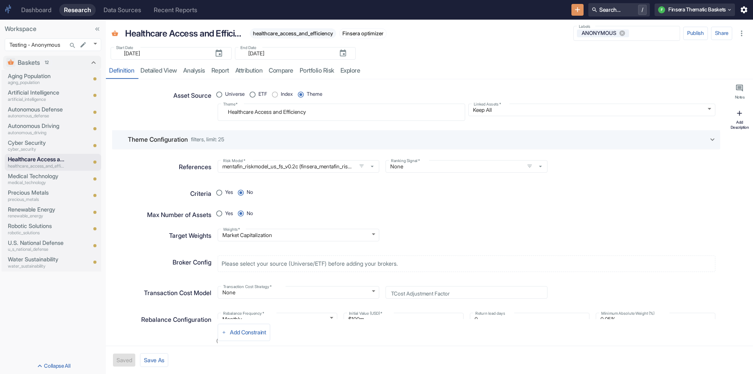
click at [739, 123] on div "Add Description" at bounding box center [740, 125] width 20 height 10
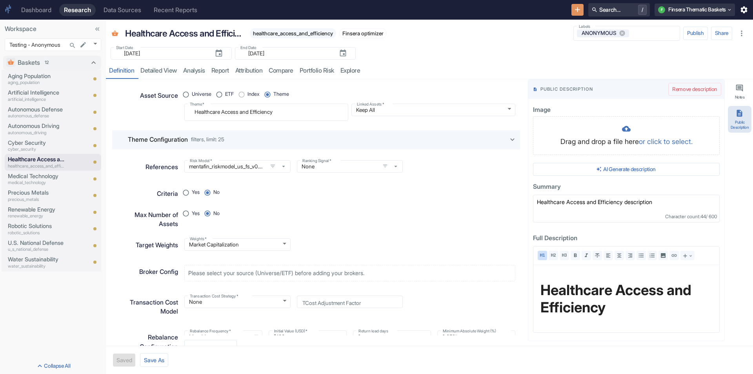
type textarea "x"
click at [679, 170] on button "AI Generate description" at bounding box center [626, 169] width 187 height 13
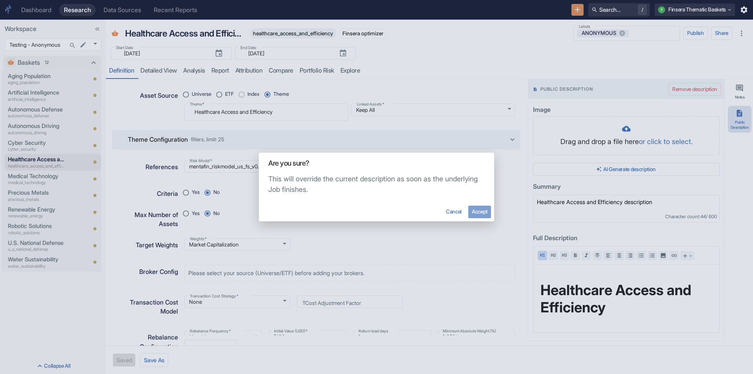
click at [478, 208] on button "Accept" at bounding box center [479, 212] width 23 height 13
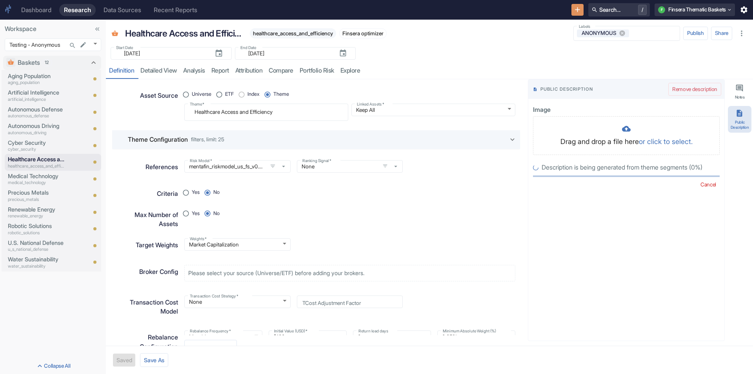
radio input "true"
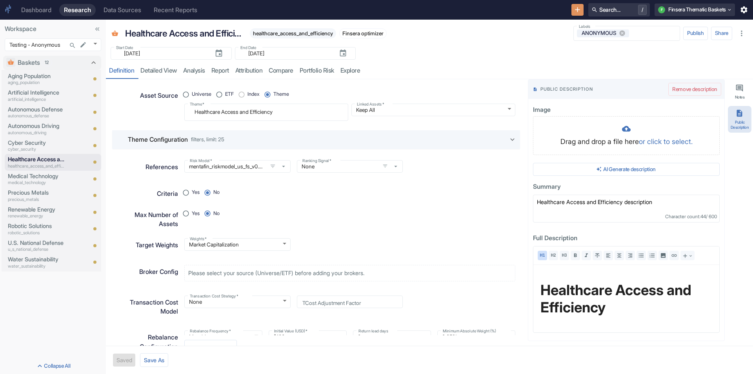
type textarea "x"
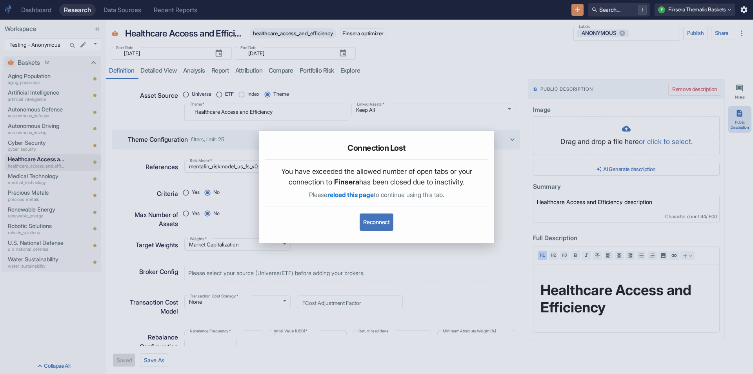
click at [368, 227] on button "Reconnect" at bounding box center [376, 221] width 33 height 17
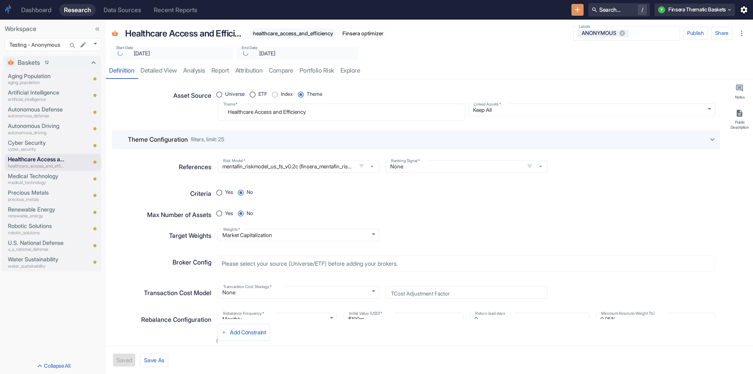
type textarea "x"
click at [25, 80] on p "aging_population" at bounding box center [36, 82] width 56 height 7
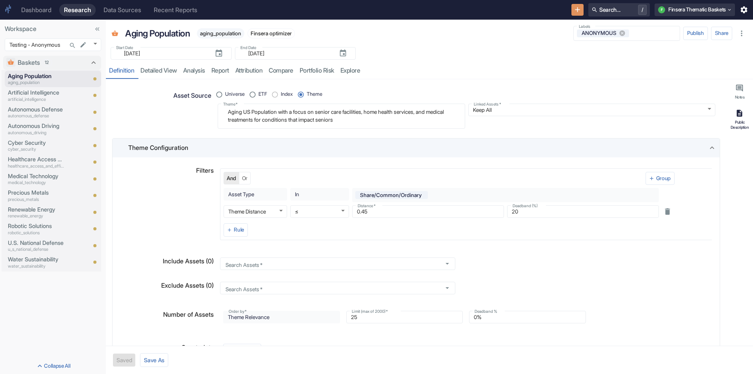
click at [746, 124] on div "Public Description" at bounding box center [740, 125] width 20 height 10
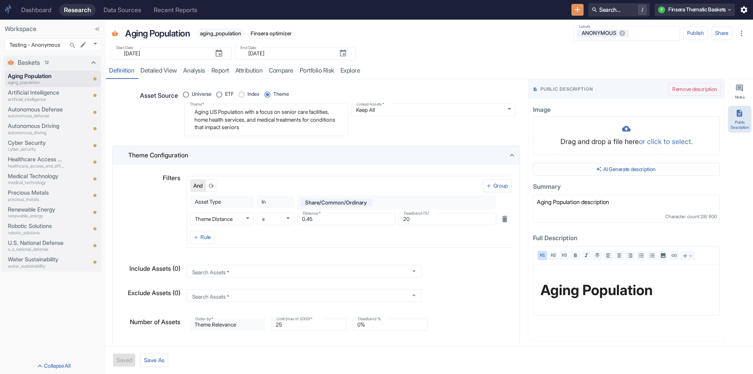
type textarea "x"
click at [47, 90] on p "Artificial Intelligence" at bounding box center [36, 92] width 56 height 9
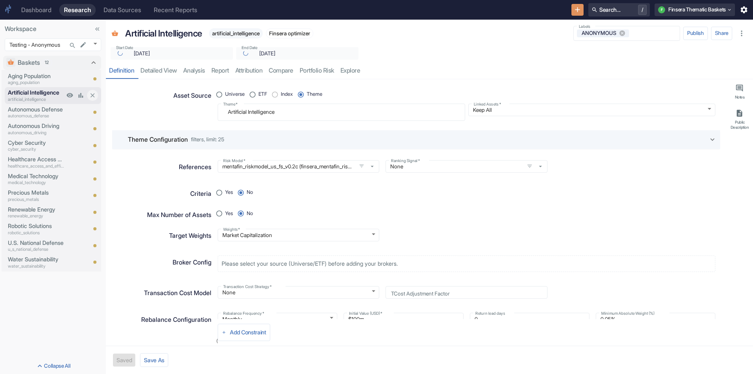
type textarea "x"
click at [47, 78] on p "Aging Population" at bounding box center [36, 76] width 56 height 9
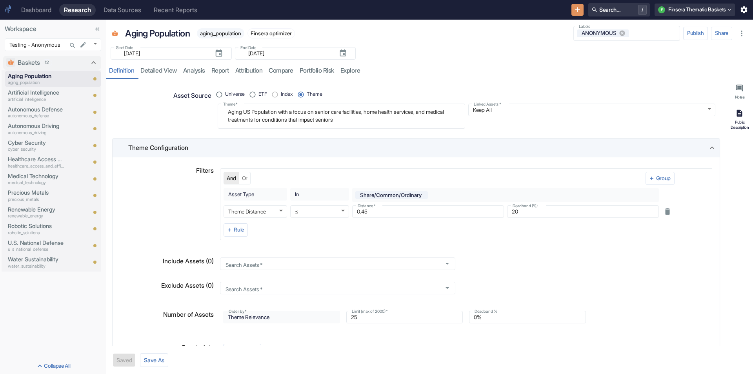
click at [741, 120] on button "Public Description" at bounding box center [740, 119] width 24 height 27
type textarea "x"
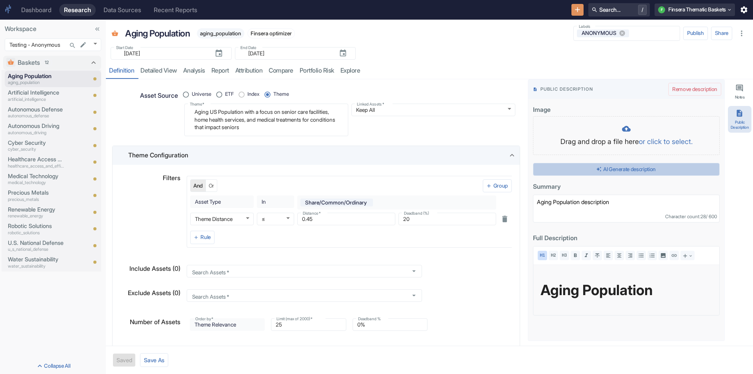
click at [628, 168] on button "AI Generate description" at bounding box center [626, 169] width 187 height 13
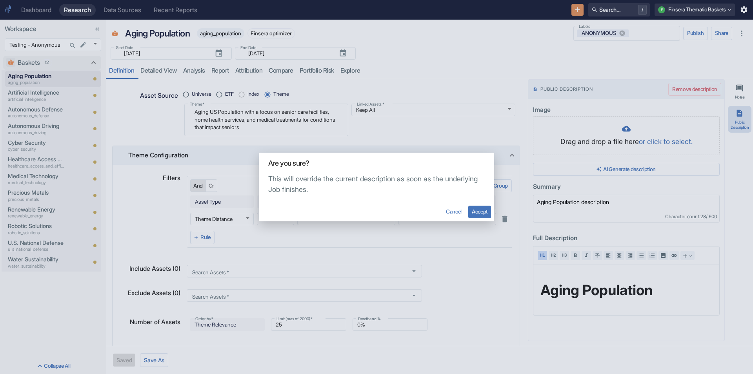
click at [475, 211] on button "Accept" at bounding box center [479, 212] width 23 height 13
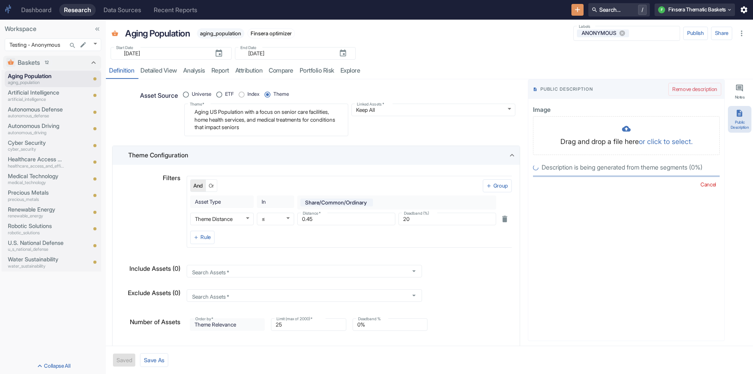
radio input "true"
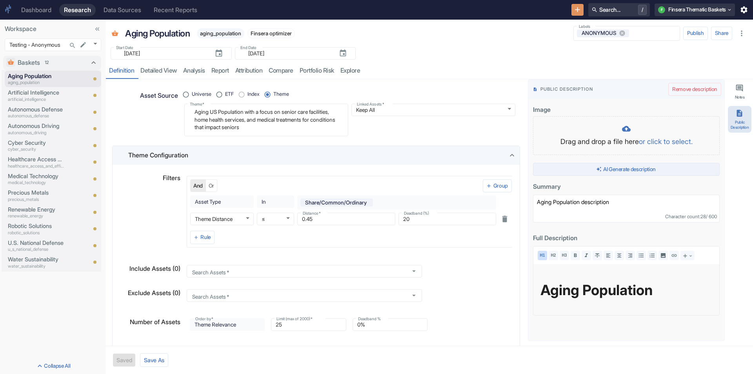
click at [632, 170] on button "AI Generate description" at bounding box center [626, 169] width 187 height 13
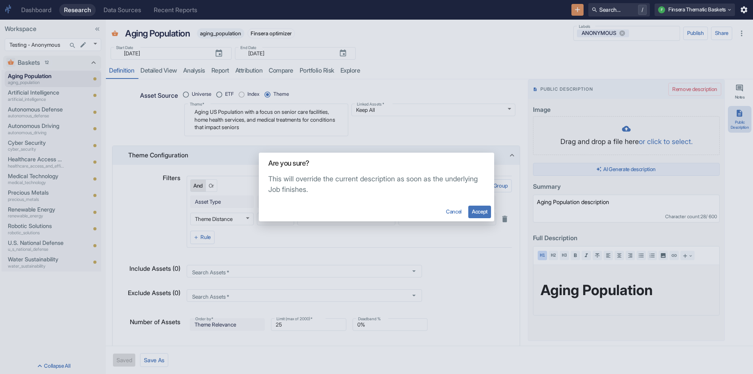
type textarea "x"
click at [473, 209] on button "Accept" at bounding box center [479, 212] width 23 height 13
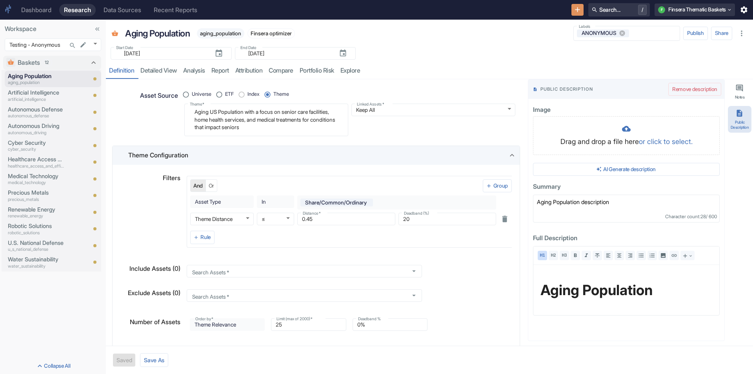
type textarea "x"
click at [64, 320] on div "Baskets 12 Aging Population aging_population Artificial Intelligence artificial…" at bounding box center [53, 206] width 106 height 306
